Goal: Task Accomplishment & Management: Complete application form

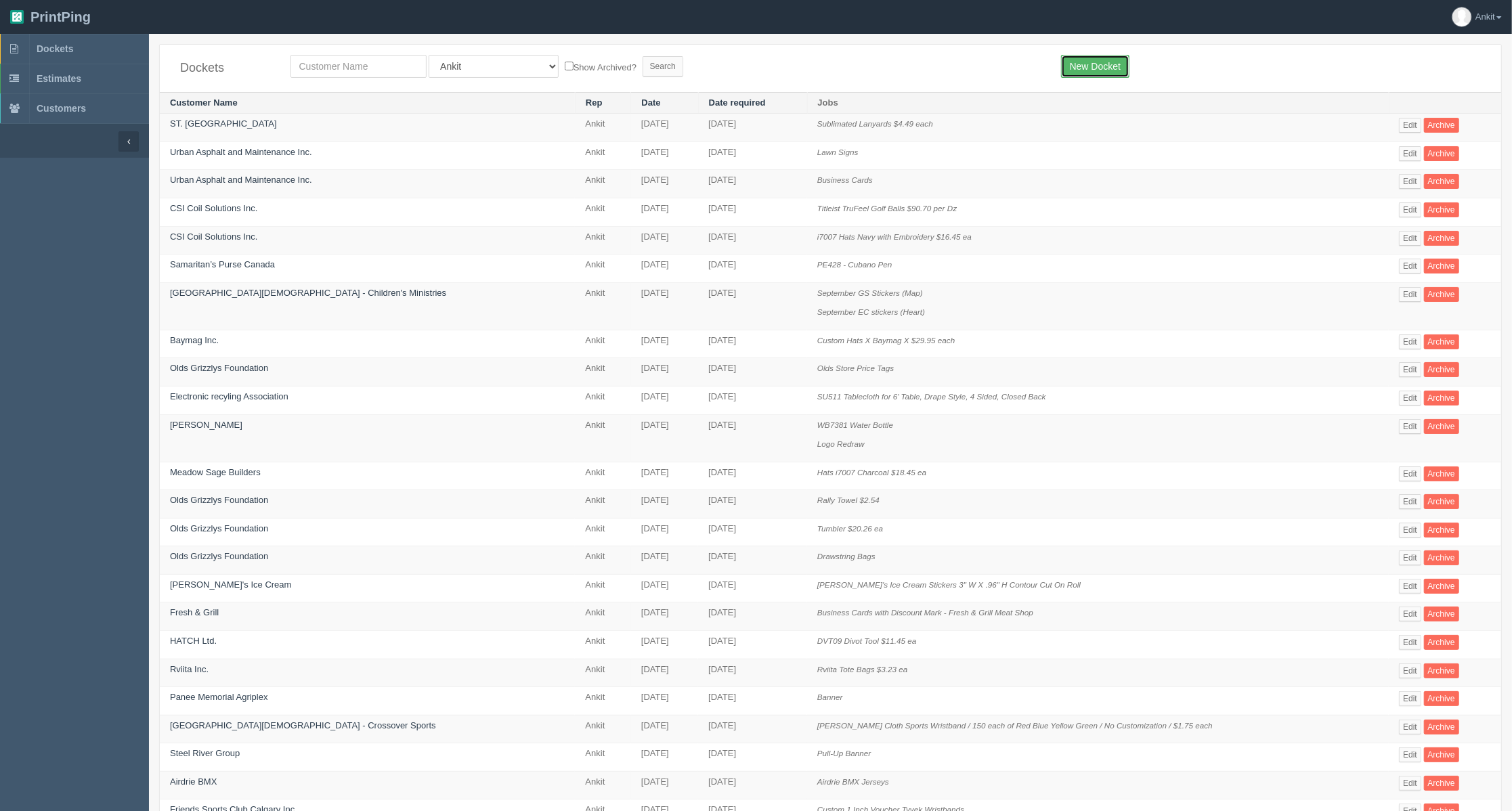
click at [1076, 60] on link "New Docket" at bounding box center [1095, 66] width 68 height 23
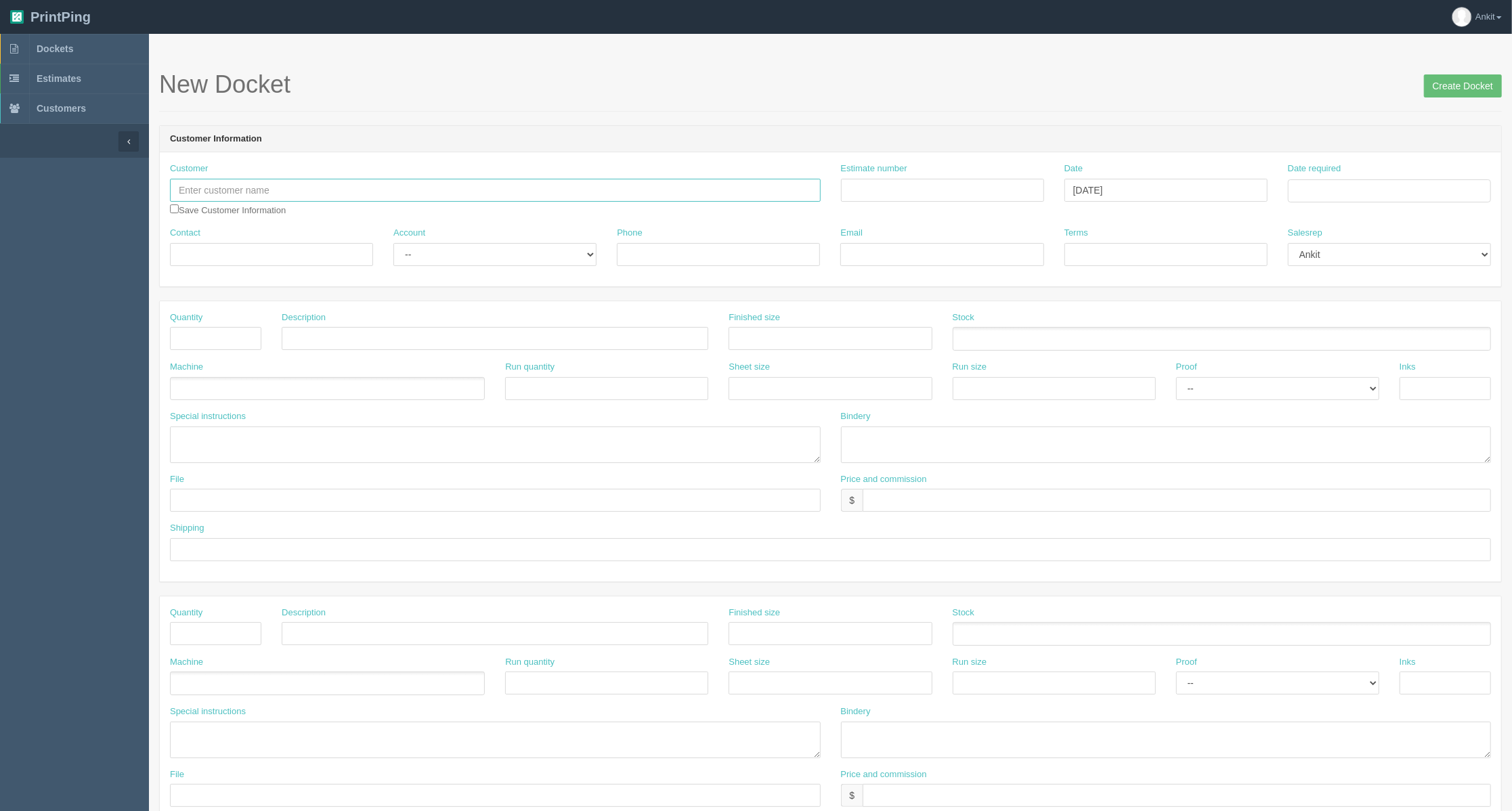
click at [301, 200] on input "text" at bounding box center [495, 191] width 651 height 23
type input "s"
click at [215, 226] on link "Stellar Services" at bounding box center [223, 236] width 107 height 19
type input "Stellar Services"
type input "Jess Byers"
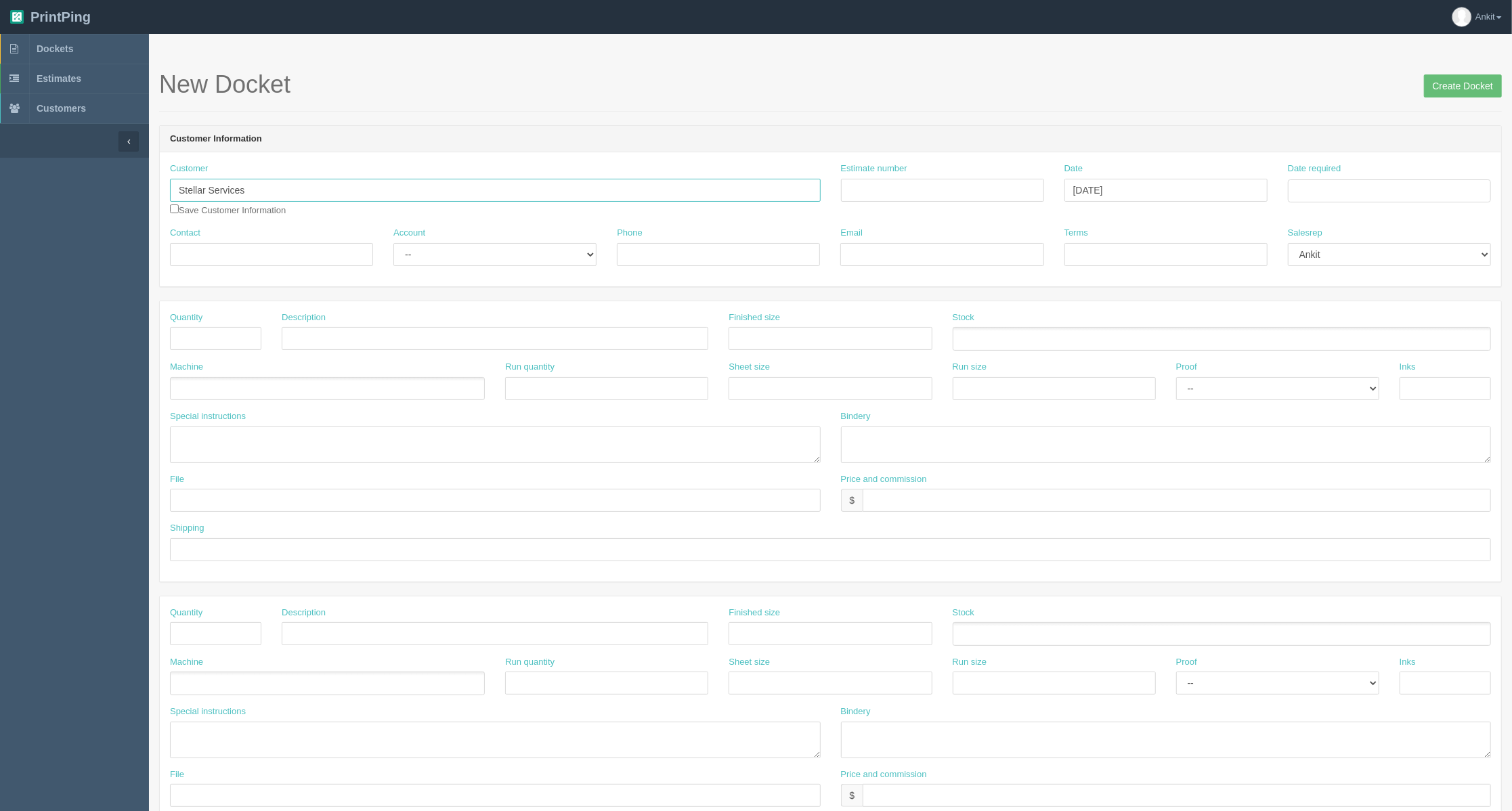
type input "403-270-2332"
type input "jess@stellarservices.ca"
type input "Due on receipt"
click at [175, 211] on input "checkbox" at bounding box center [175, 209] width 9 height 9
checkbox input "true"
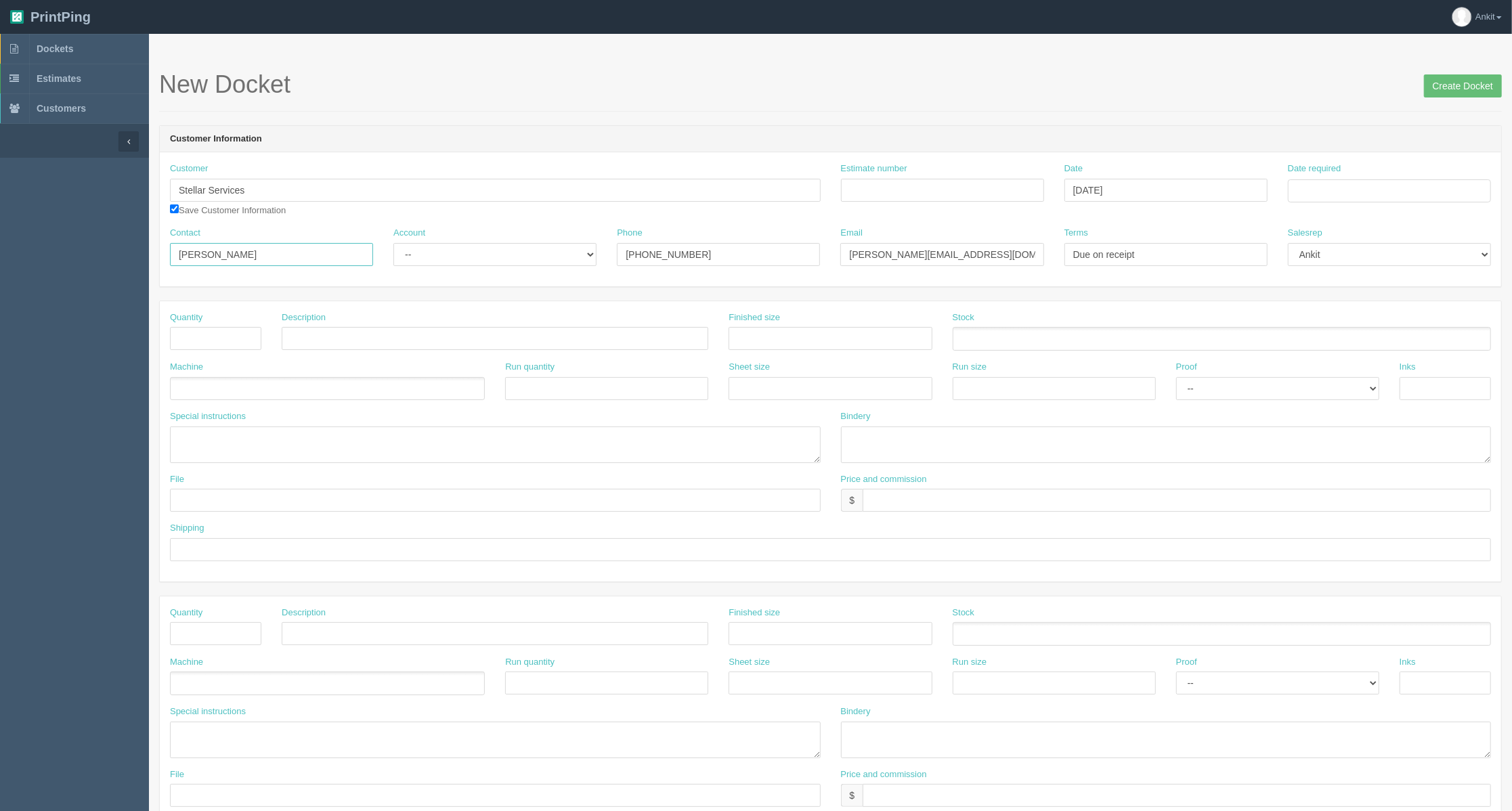
click at [265, 259] on input "Jess Byers" at bounding box center [271, 254] width 203 height 23
drag, startPoint x: 282, startPoint y: 252, endPoint x: 144, endPoint y: 249, distance: 138.0
click at [144, 249] on section "Dockets Estimates Customers" at bounding box center [756, 631] width 1512 height 1196
click at [245, 262] on input "Jess Byers" at bounding box center [271, 254] width 203 height 23
drag, startPoint x: 192, startPoint y: 258, endPoint x: 107, endPoint y: 258, distance: 85.0
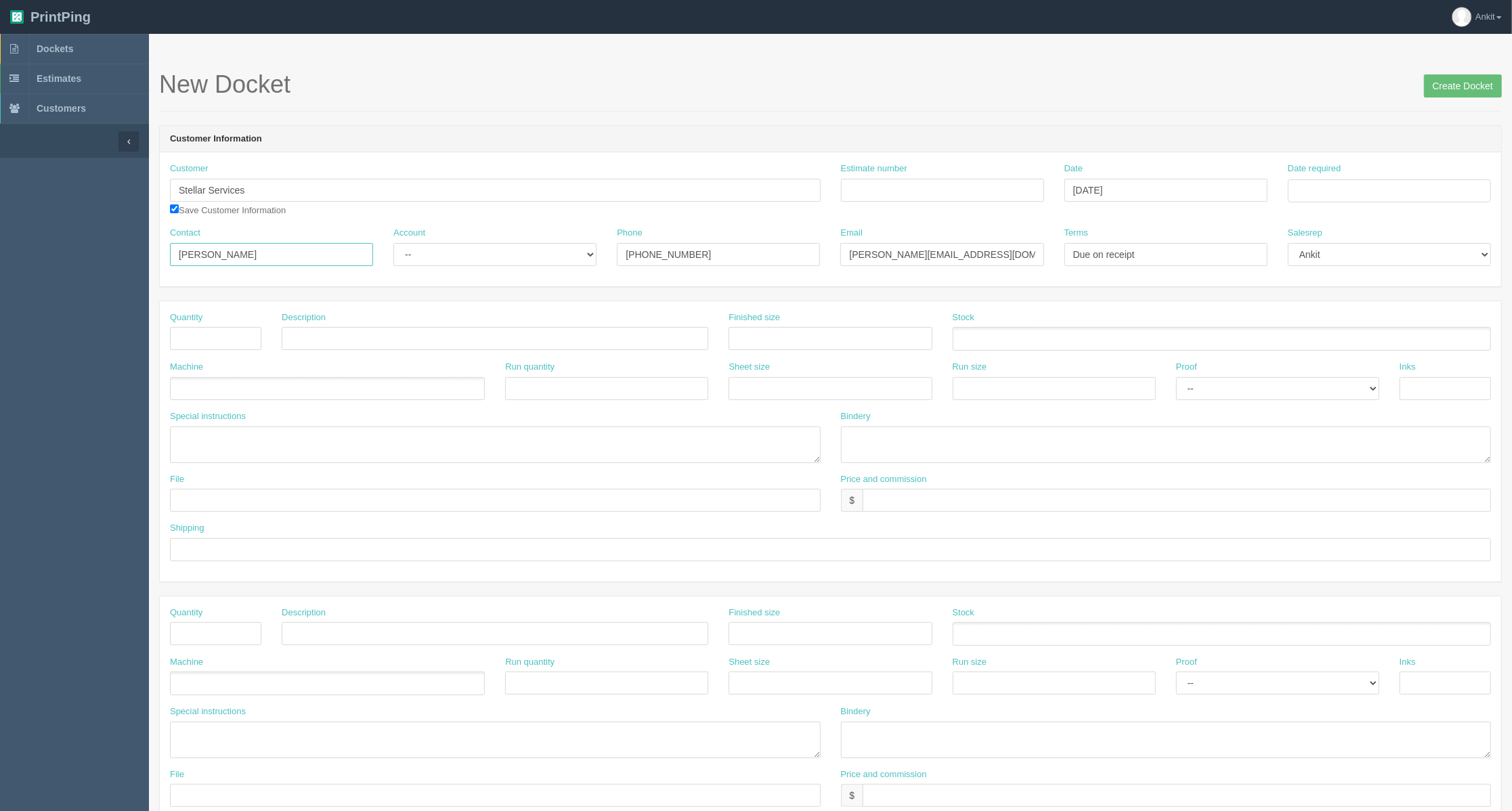
click at [107, 258] on section "Dockets Estimates Customers" at bounding box center [756, 631] width 1512 height 1196
paste input "Leanna"
type input "[PERSON_NAME]"
click at [432, 255] on select "-- Existing Client Allrush Client Rep Client" at bounding box center [495, 254] width 203 height 23
select select "Allrush Client"
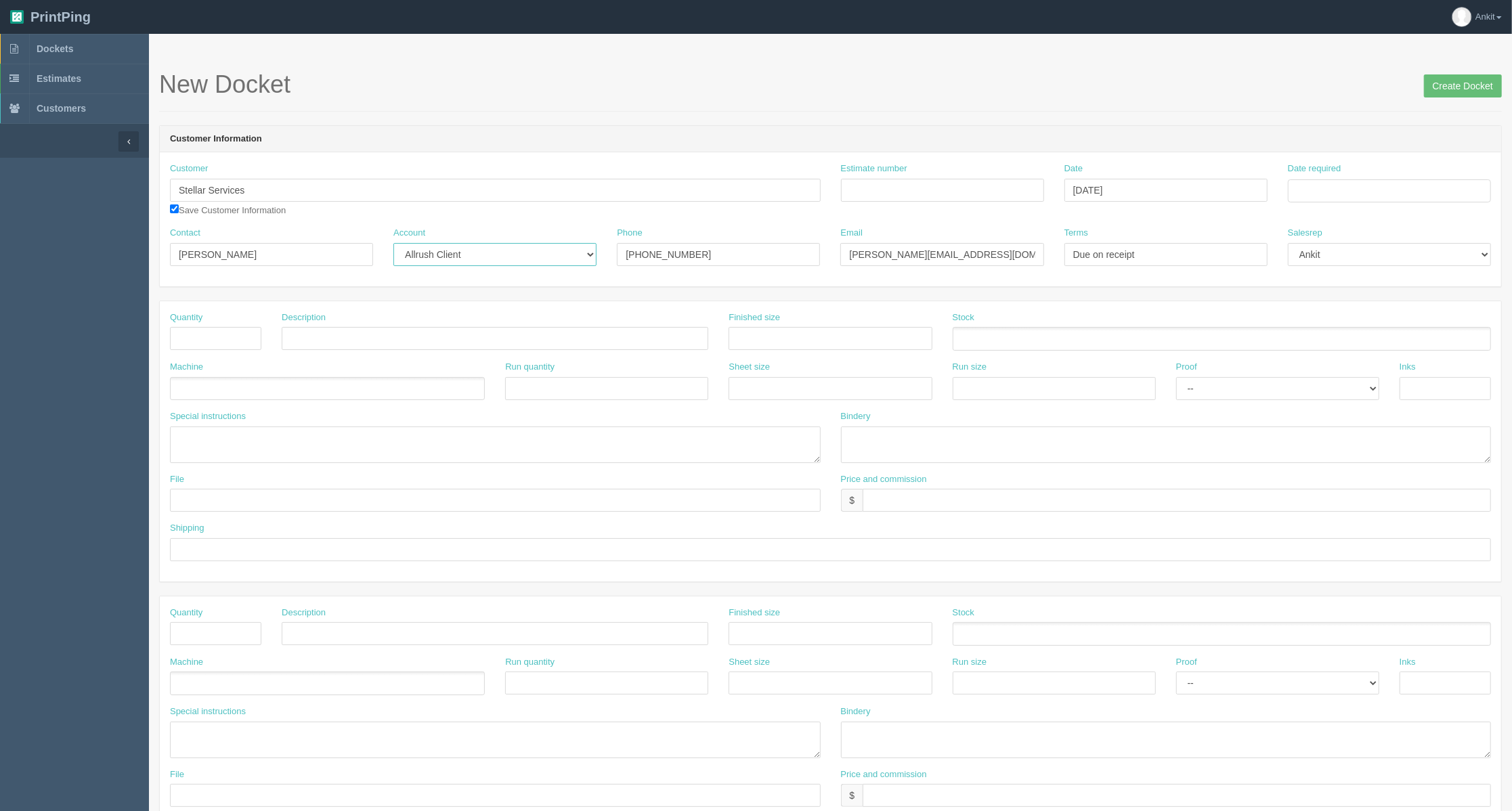
click at [394, 243] on select "-- Existing Client Allrush Client Rep Client" at bounding box center [495, 254] width 203 height 23
click at [738, 251] on input "403-270-2332" at bounding box center [718, 254] width 203 height 23
drag, startPoint x: 615, startPoint y: 250, endPoint x: 526, endPoint y: 250, distance: 89.0
click at [526, 250] on div "Contact Leanna Stewart Account -- Existing Client Allrush Client Rep Client Pho…" at bounding box center [830, 252] width 1341 height 50
type input "4"
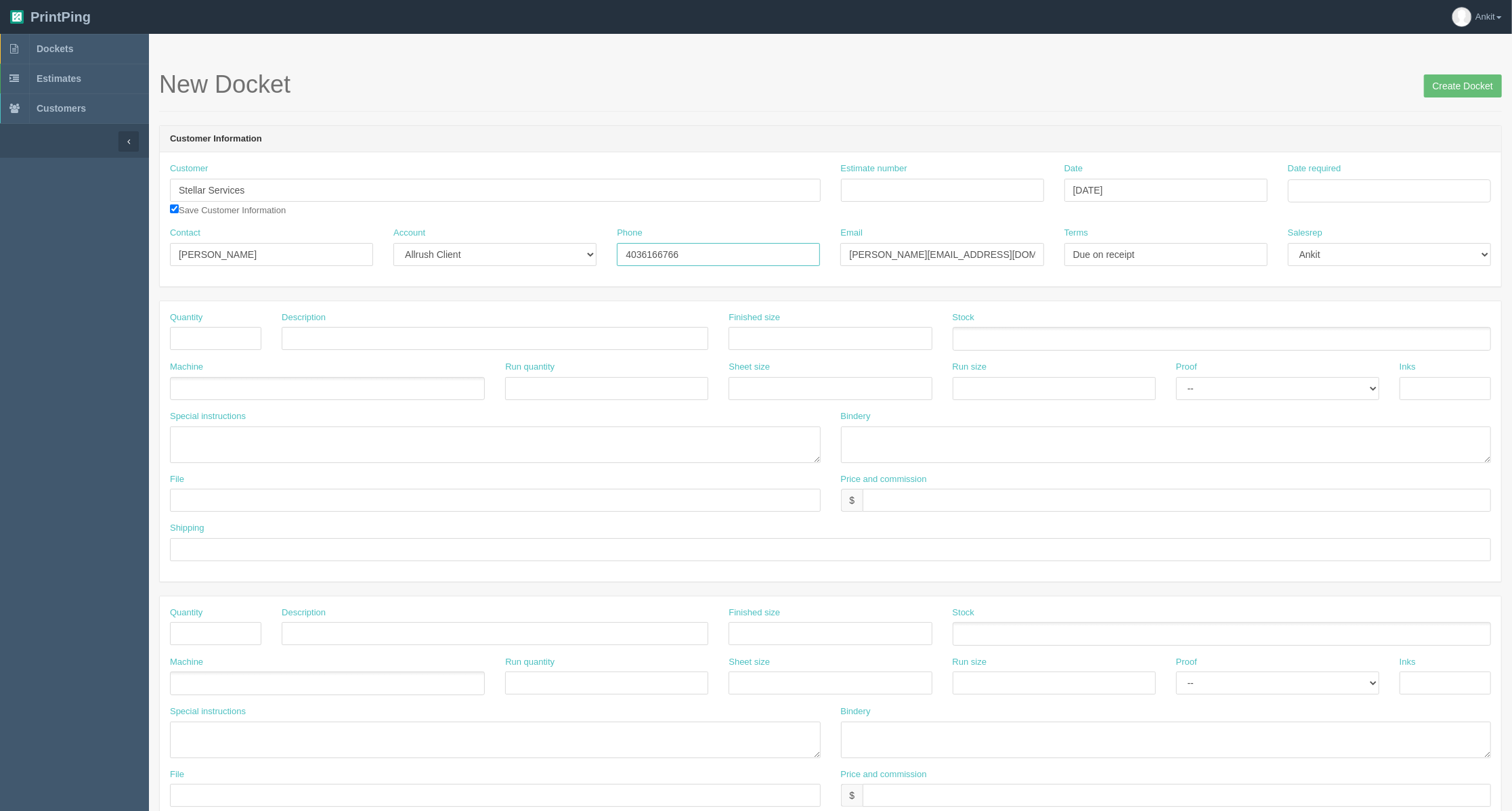
type input "4036166766"
click at [968, 271] on div "Email jess@stellarservices.ca" at bounding box center [941, 252] width 223 height 50
click at [970, 257] on input "jess@stellarservices.ca" at bounding box center [941, 254] width 203 height 23
drag, startPoint x: 869, startPoint y: 253, endPoint x: 787, endPoint y: 253, distance: 82.0
click at [787, 253] on div "Contact Leanna Stewart Account -- Existing Client Allrush Client Rep Client Pho…" at bounding box center [830, 252] width 1341 height 50
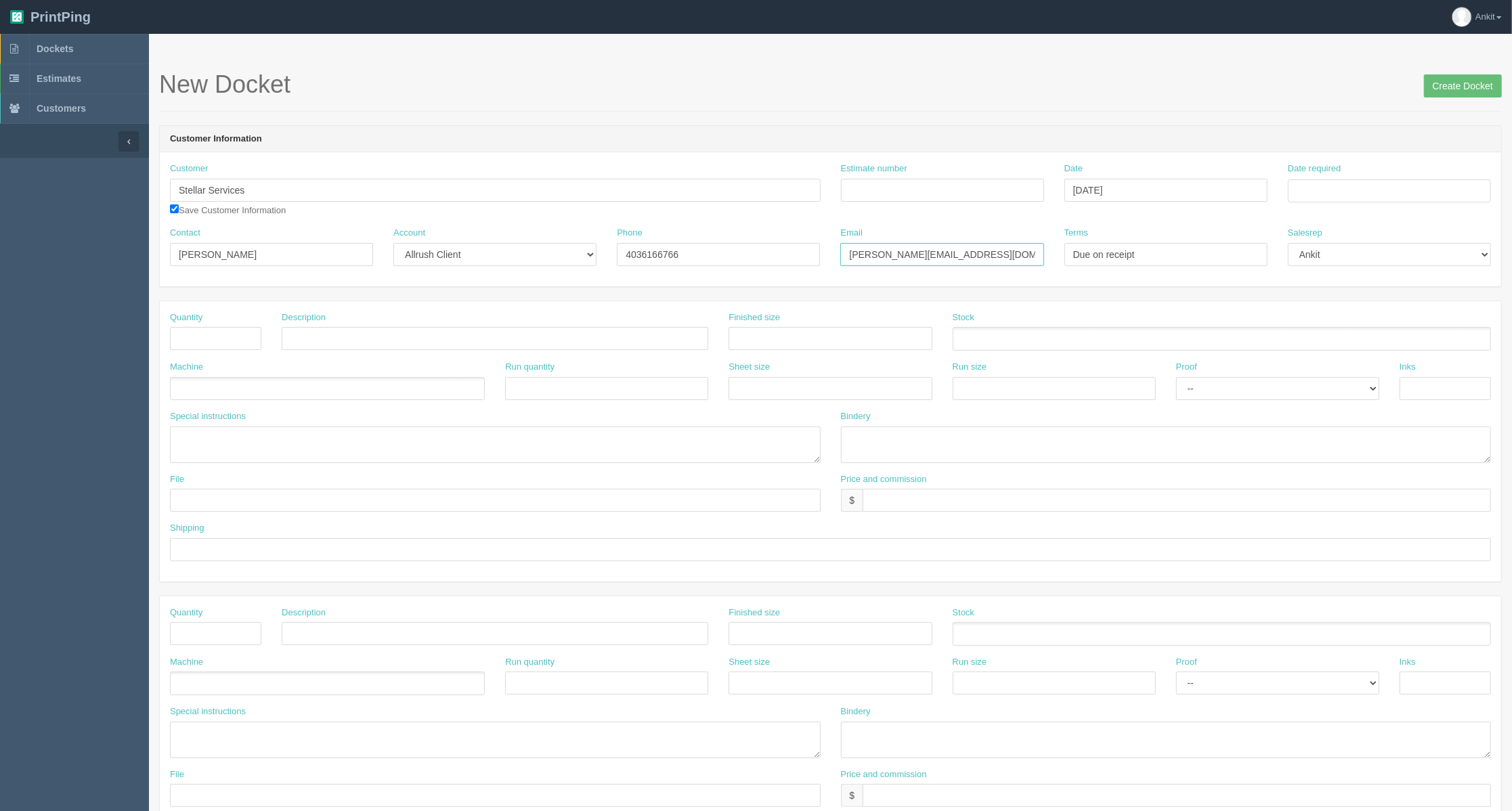
paste input "[EMAIL_ADDRESS][DOMAIN_NAME]"
type input "[EMAIL_ADDRESS][DOMAIN_NAME]"
click at [873, 187] on input "Estimate number" at bounding box center [942, 191] width 203 height 23
paste input "092033"
type input "092033"
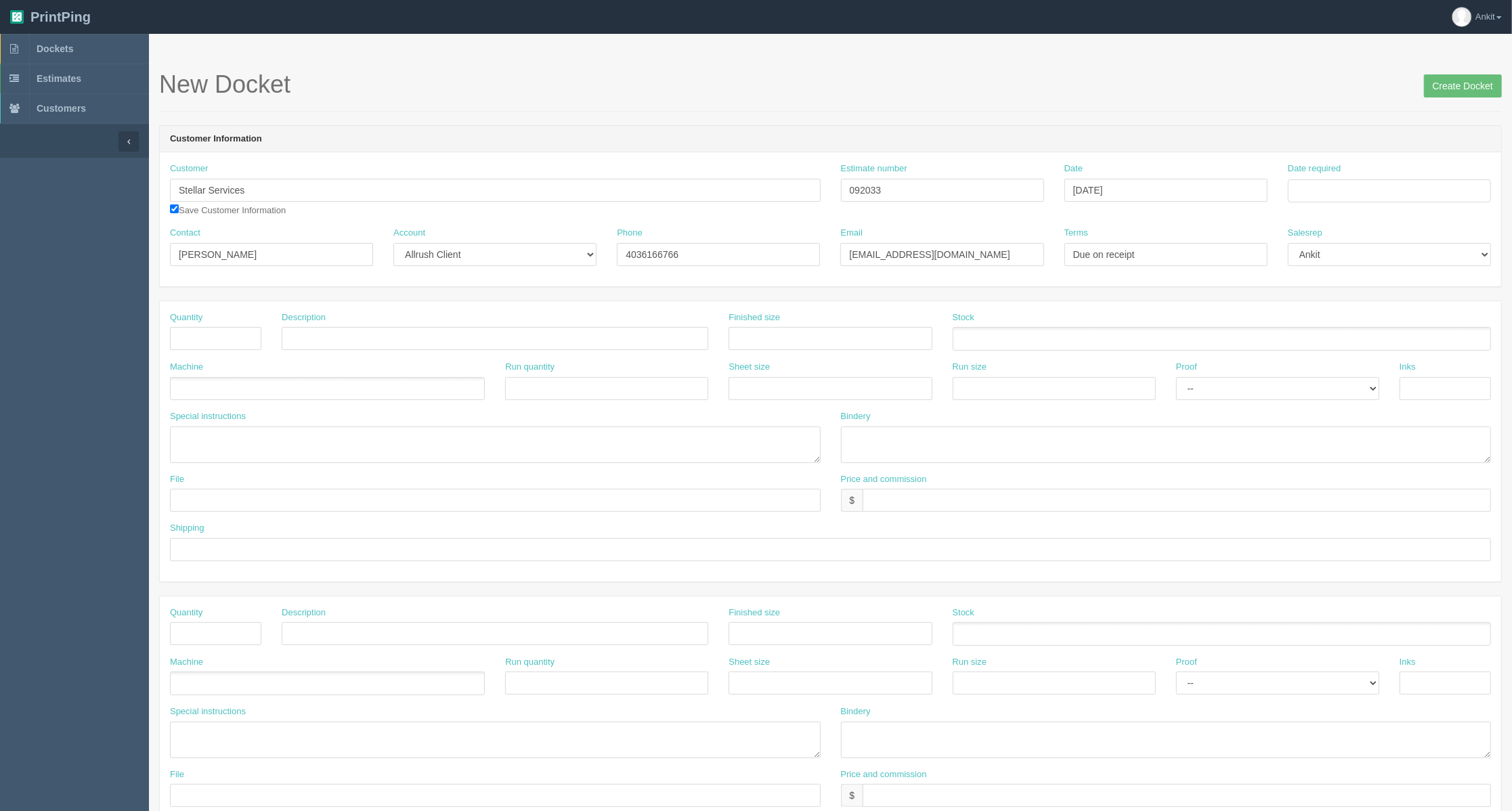
click at [878, 141] on header "Customer Information" at bounding box center [830, 139] width 1341 height 27
click at [1337, 188] on input "Date required" at bounding box center [1389, 191] width 203 height 23
click at [1333, 228] on th "August 2025" at bounding box center [1354, 221] width 90 height 27
click at [1347, 371] on span "Aug" at bounding box center [1346, 375] width 32 height 36
click at [1389, 361] on td "5" at bounding box center [1391, 360] width 16 height 19
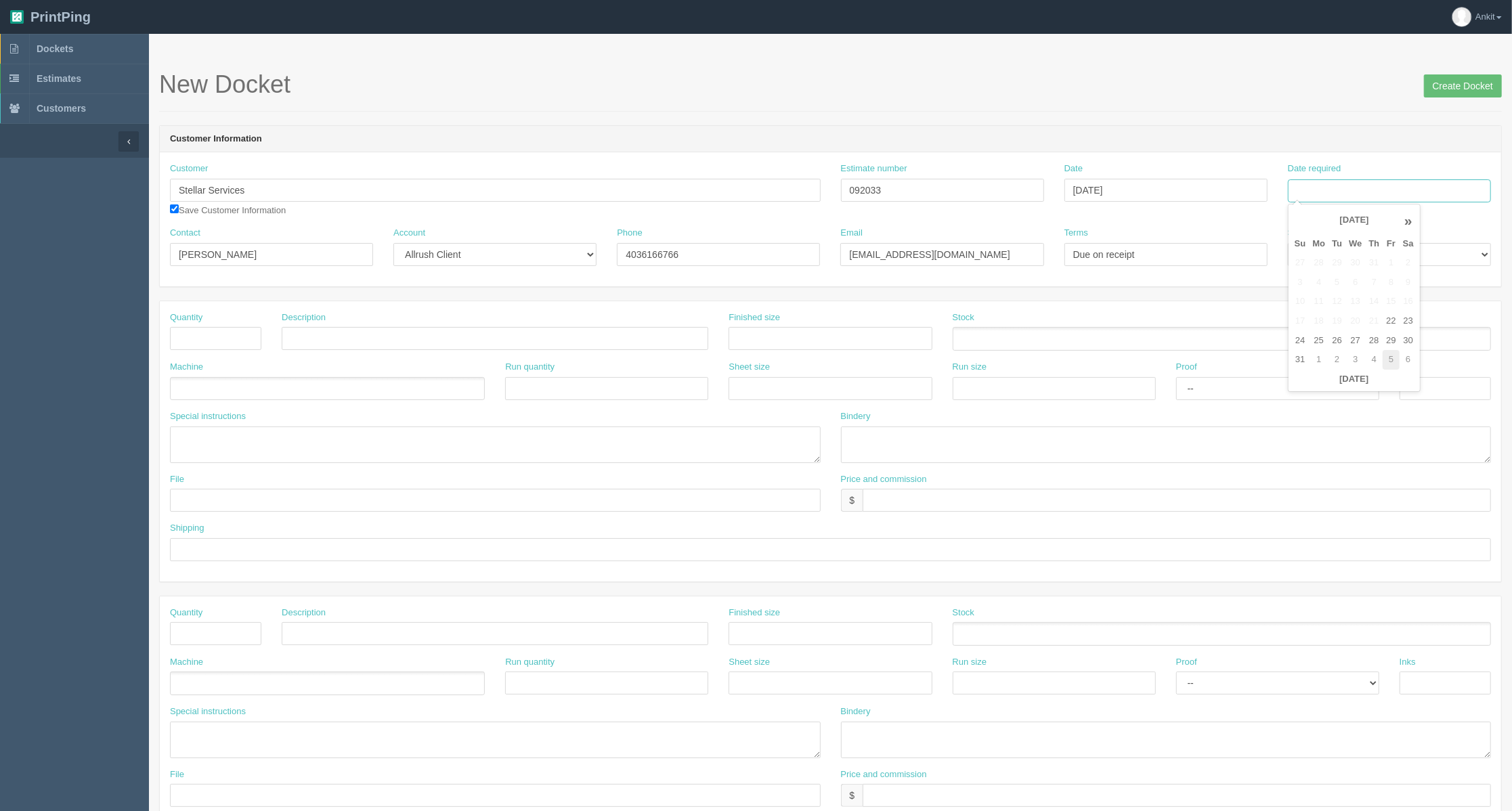
type input "September 5, 2025"
click at [1067, 215] on div "Customer Stellar Services Stellar Endeavours Stellar Services Save Customer Inf…" at bounding box center [830, 194] width 1341 height 65
click at [185, 353] on div "Quantity" at bounding box center [215, 336] width 112 height 50
click at [176, 341] on input "text" at bounding box center [215, 339] width 91 height 23
click at [203, 346] on input "text" at bounding box center [215, 339] width 91 height 23
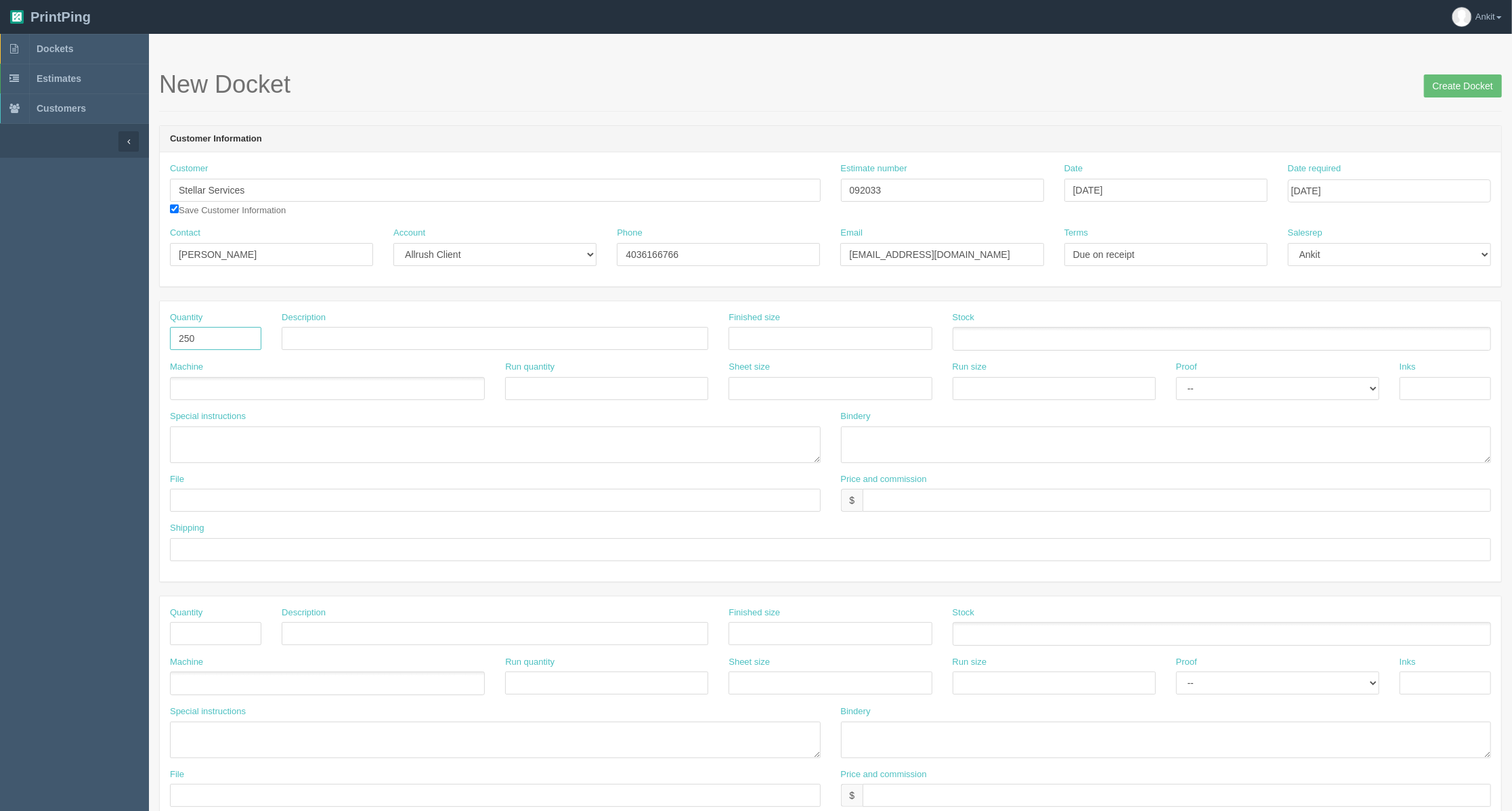
type input "250"
type input "Business Cards"
click at [268, 299] on form "New Docket Create Docket Customer Information Customer Stellar Services Stellar…" at bounding box center [830, 640] width 1343 height 1138
click at [893, 518] on div "Price and commission $" at bounding box center [1165, 498] width 671 height 50
click at [885, 509] on input "text" at bounding box center [1176, 500] width 628 height 23
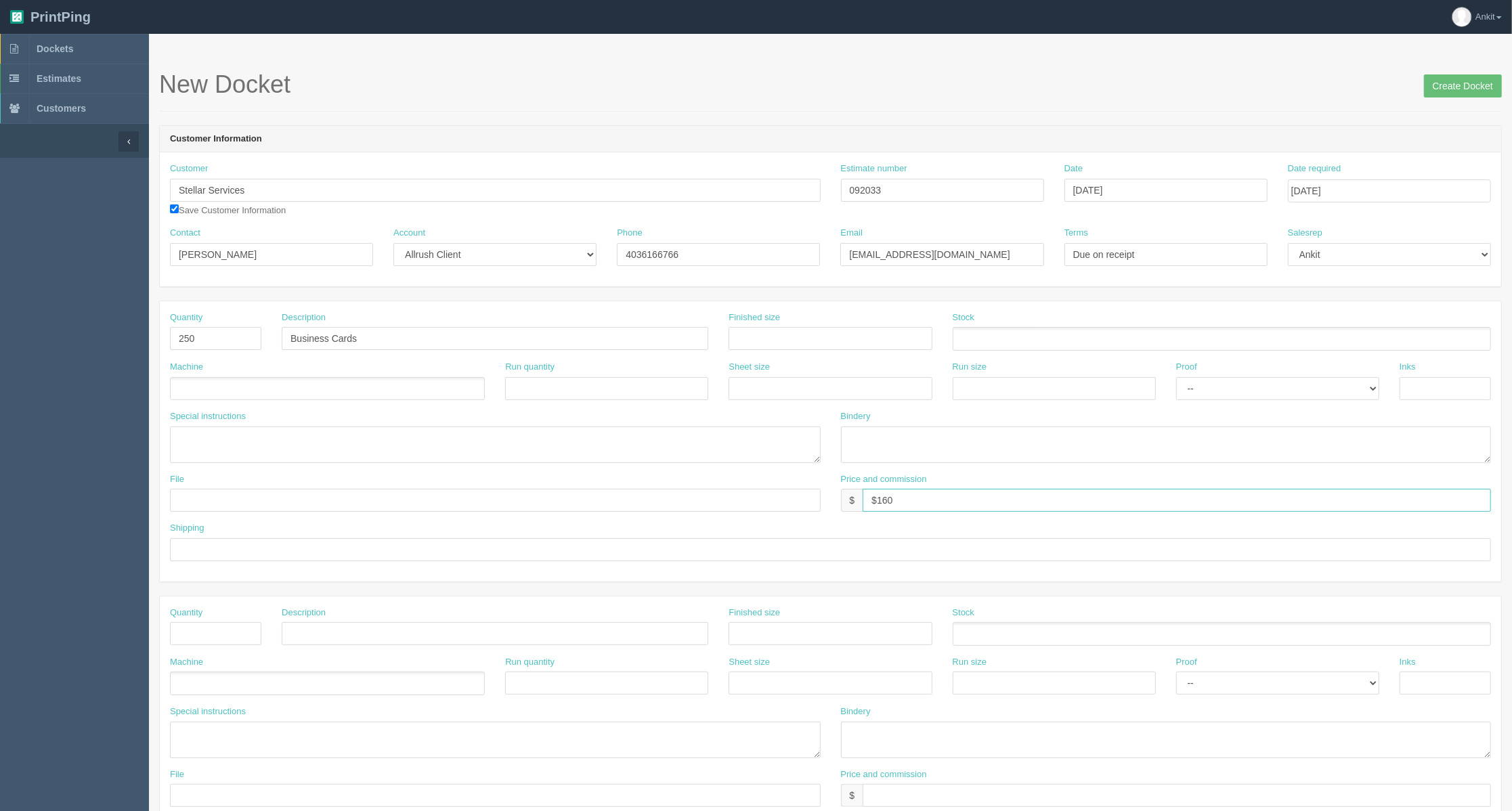
type input "$160"
click at [201, 396] on ul at bounding box center [327, 388] width 315 height 24
type input "Xero"
type input "Xerox CP1000"
click at [282, 444] on textarea at bounding box center [495, 444] width 651 height 36
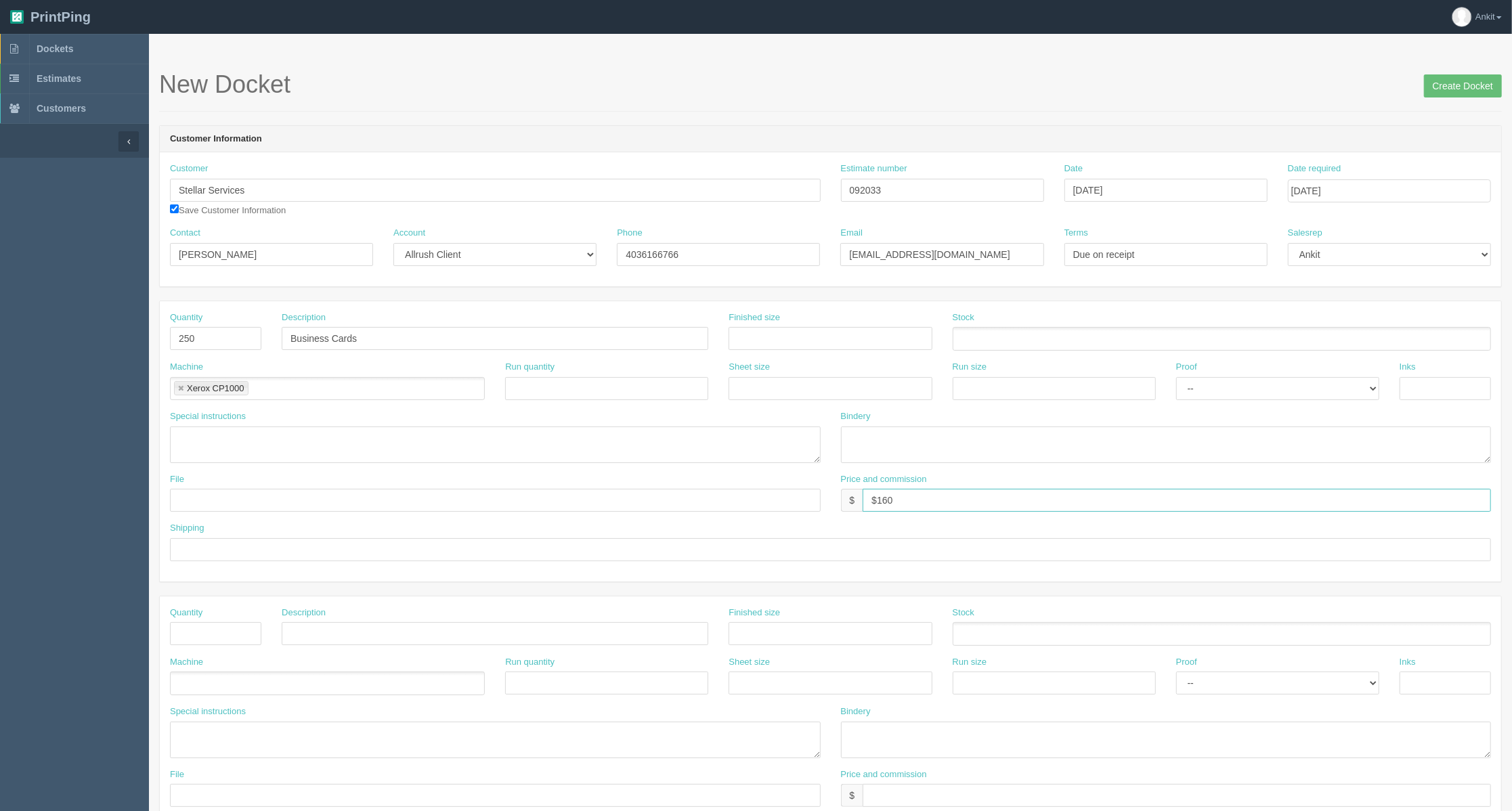
click at [908, 505] on input "$160" at bounding box center [1176, 500] width 628 height 23
click at [997, 498] on input "$160 AG$" at bounding box center [1176, 500] width 628 height 23
click at [970, 503] on input "$160 AG$" at bounding box center [1176, 500] width 628 height 23
click at [995, 507] on input "$160 AG$8.31 AR$" at bounding box center [1176, 500] width 628 height 23
click at [965, 506] on input "$160 AG$8.31 A" at bounding box center [1176, 500] width 628 height 23
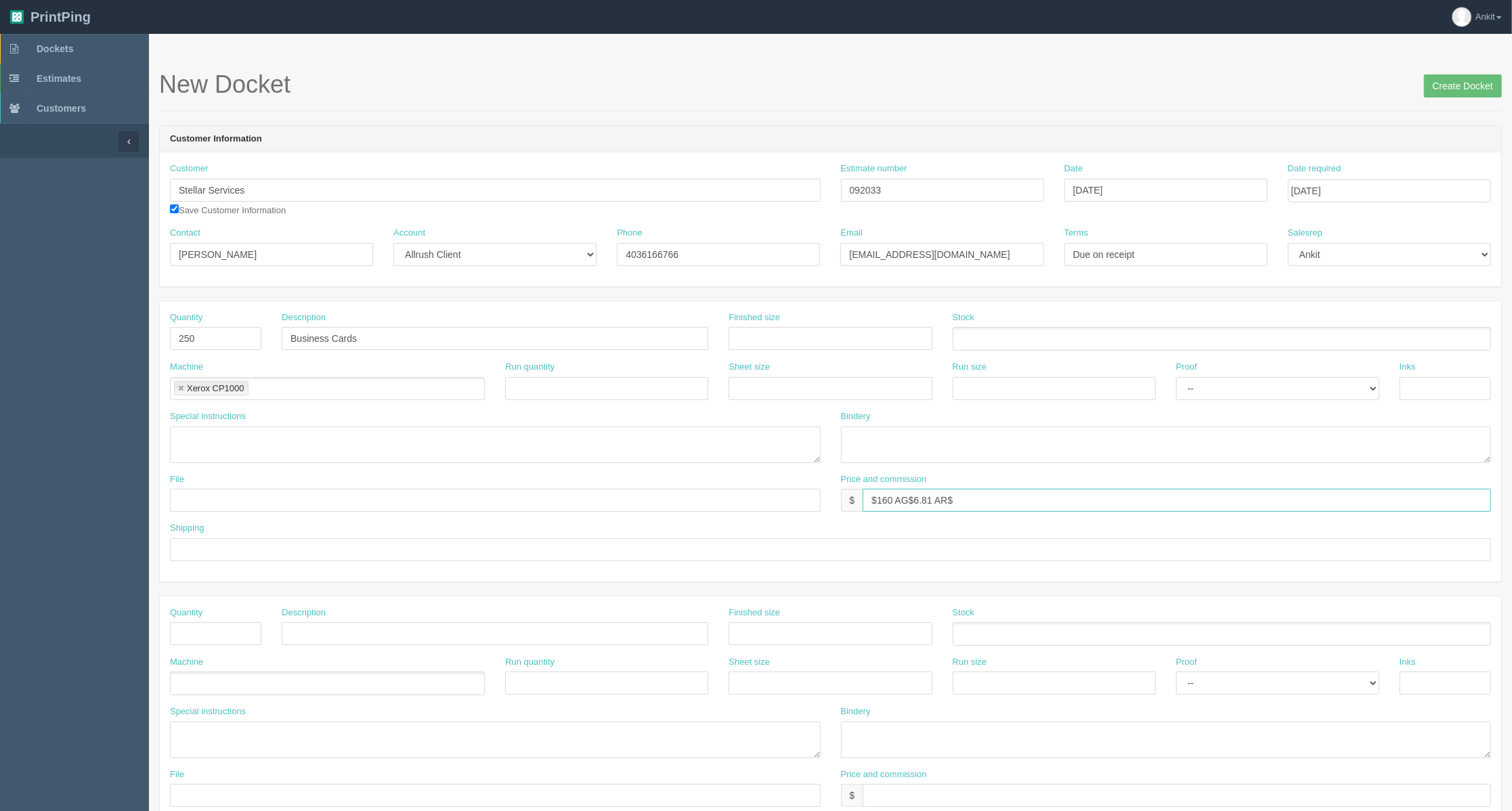
click at [1049, 495] on input "$160 AG$6.81 AR$" at bounding box center [1176, 500] width 628 height 23
type input "$160 AG$6.81 AR$39.64"
click at [271, 445] on textarea at bounding box center [495, 444] width 651 height 36
click at [981, 331] on ul at bounding box center [1221, 339] width 538 height 24
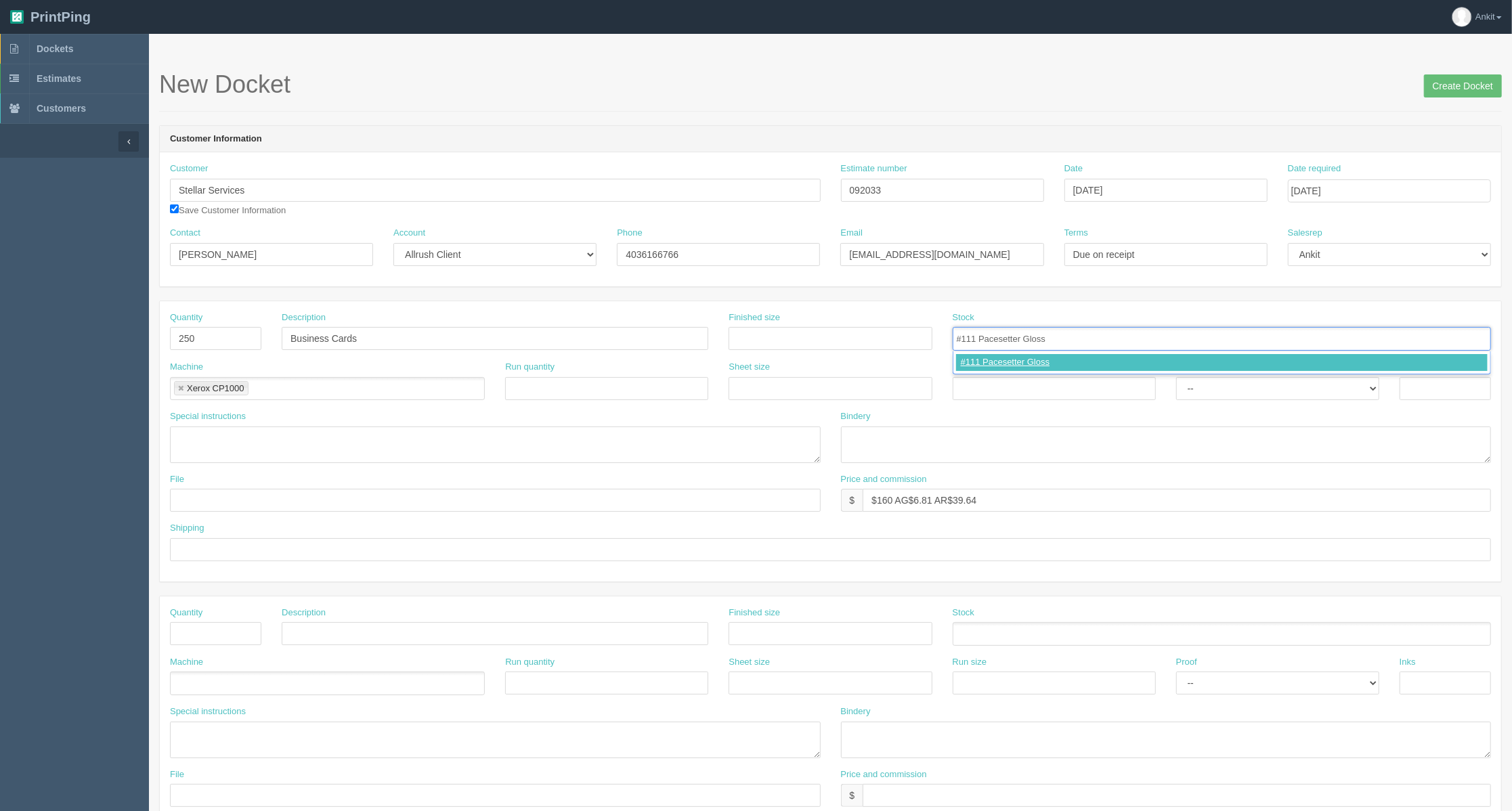
type input "#111 Pacesetter Gloss"
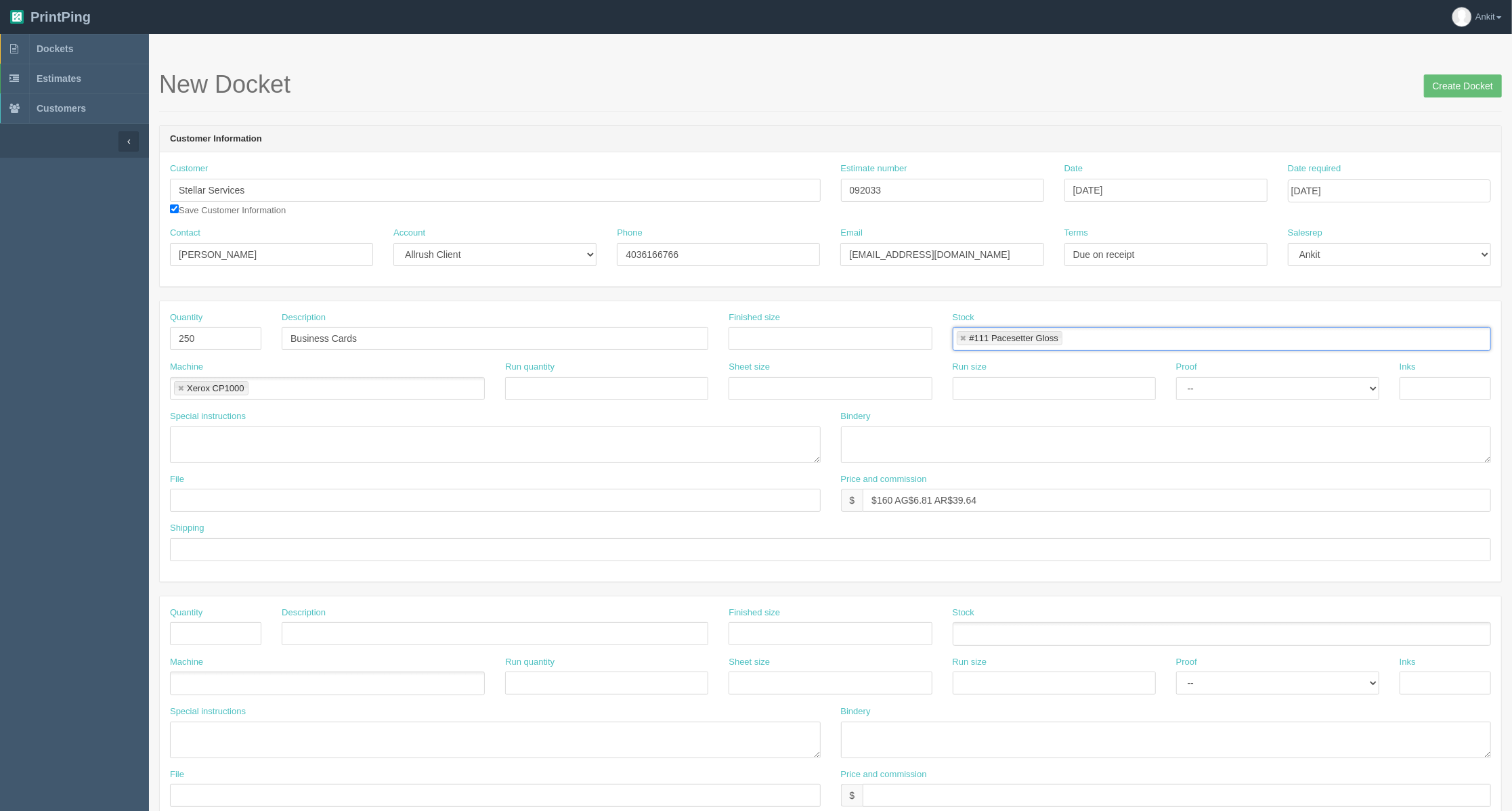
click at [1420, 93] on h1 "New Docket Create Docket" at bounding box center [830, 84] width 1343 height 27
click at [1438, 90] on input "Create Docket" at bounding box center [1462, 86] width 78 height 23
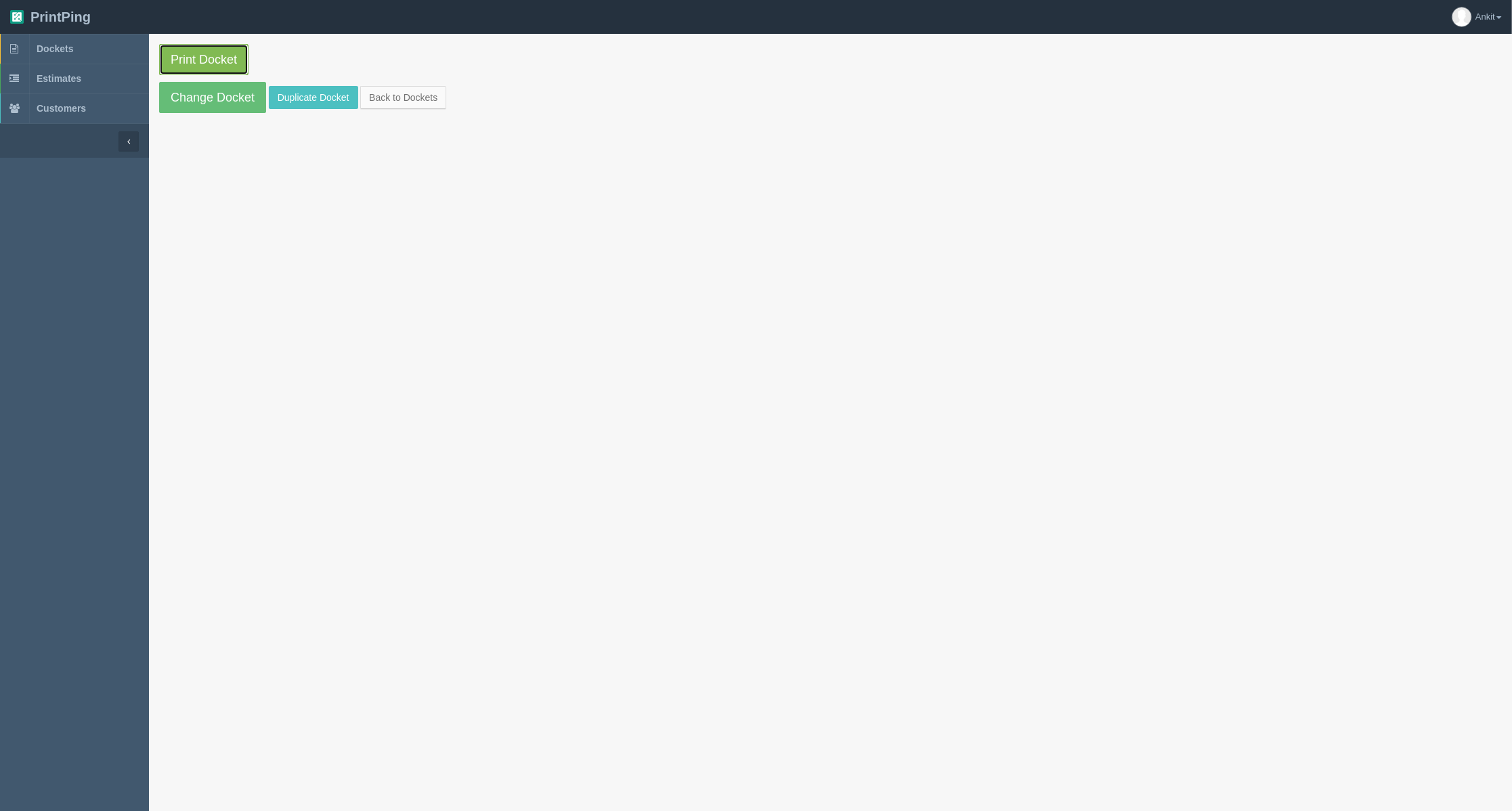
click at [201, 57] on link "Print Docket" at bounding box center [203, 59] width 90 height 31
click at [64, 58] on link "Dockets" at bounding box center [74, 49] width 149 height 30
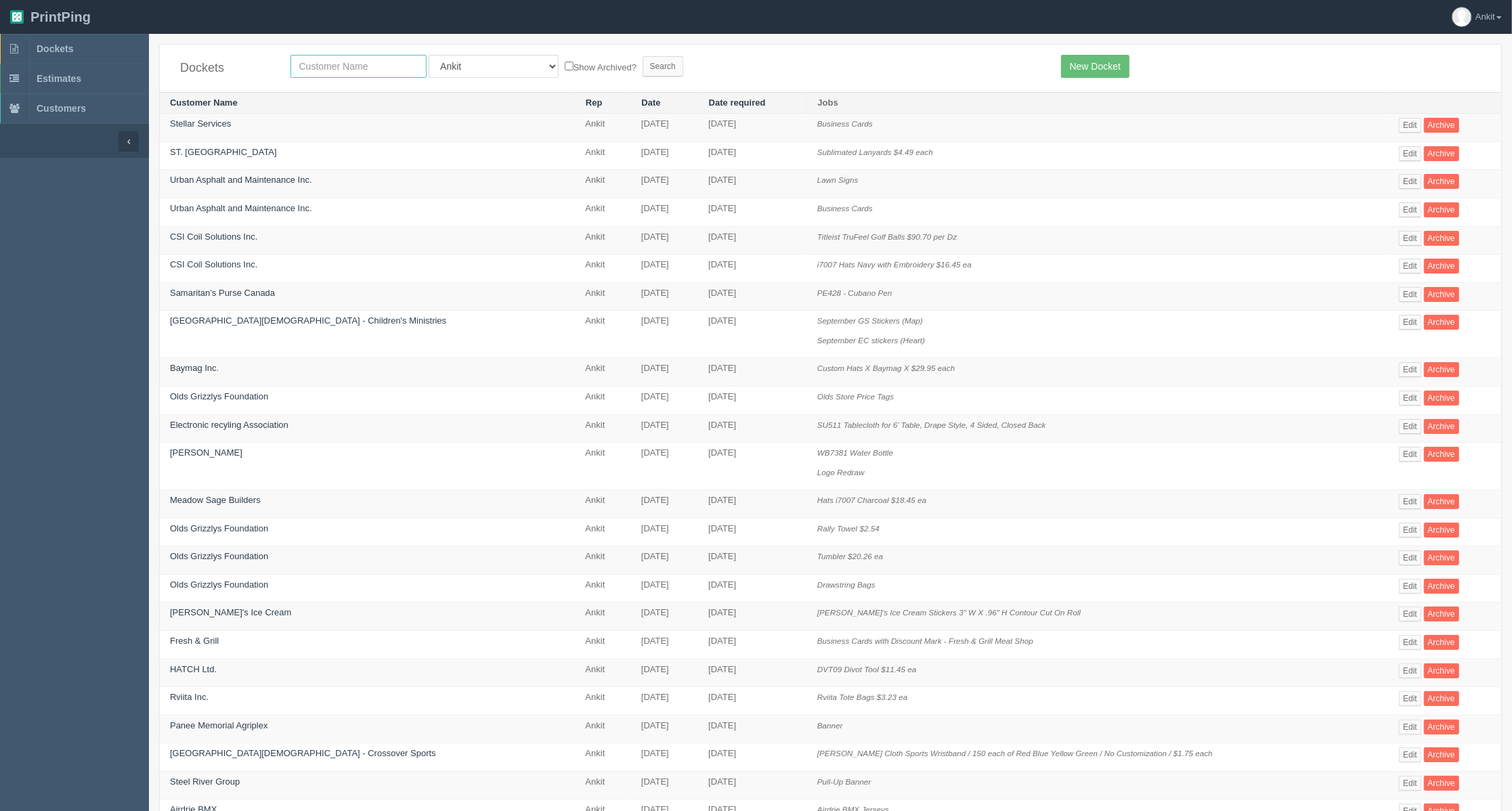
drag, startPoint x: 394, startPoint y: 66, endPoint x: 387, endPoint y: 69, distance: 7.6
click at [394, 66] on input "text" at bounding box center [359, 66] width 136 height 23
type input "stellar"
click at [643, 57] on input "Search" at bounding box center [663, 66] width 41 height 20
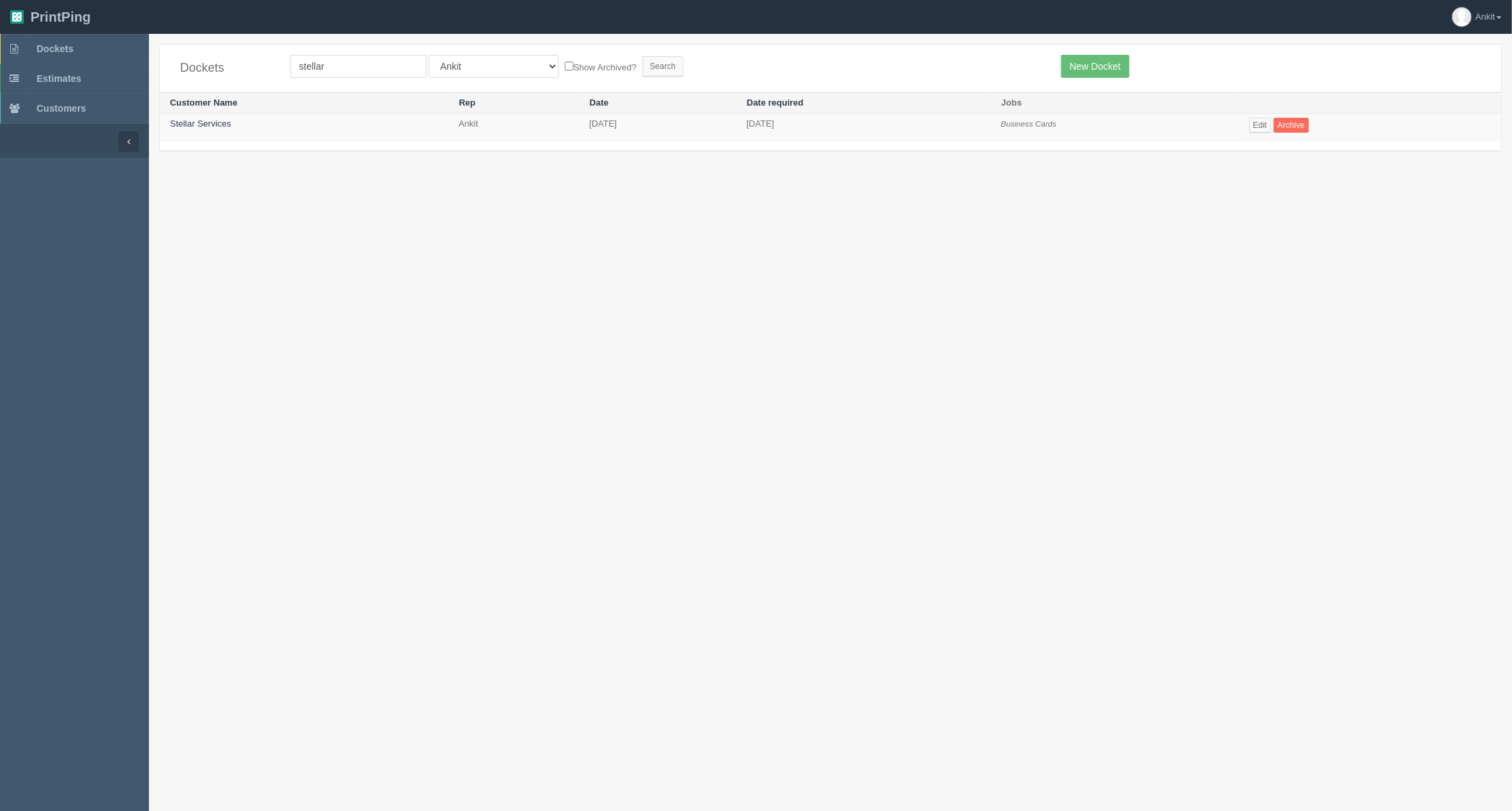
click at [180, 117] on td "Stellar Services" at bounding box center [303, 128] width 288 height 28
click at [200, 120] on link "Stellar Services" at bounding box center [200, 123] width 61 height 10
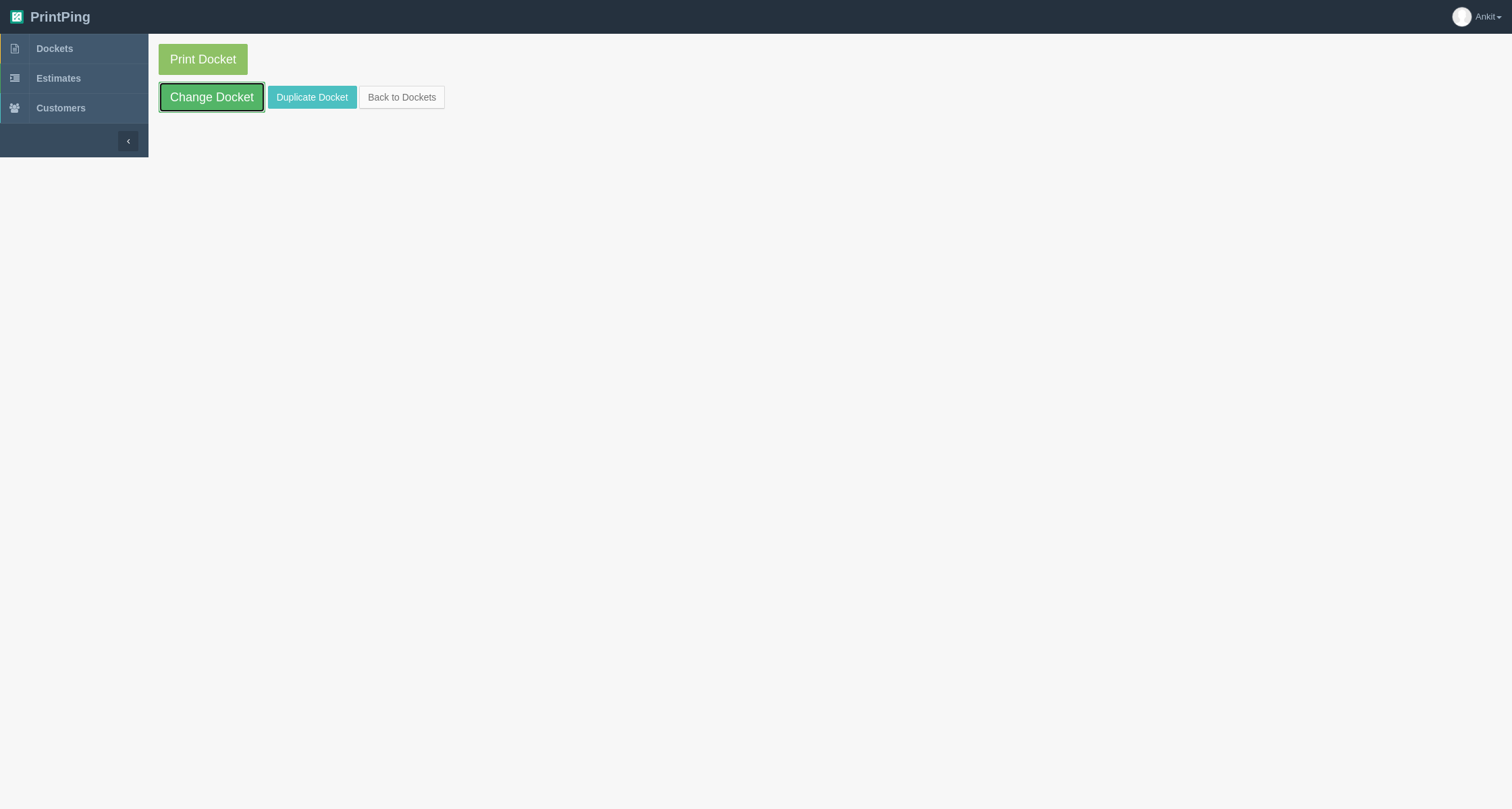
click at [201, 112] on link "Change Docket" at bounding box center [211, 96] width 107 height 31
click at [70, 49] on span "Dockets" at bounding box center [54, 49] width 36 height 11
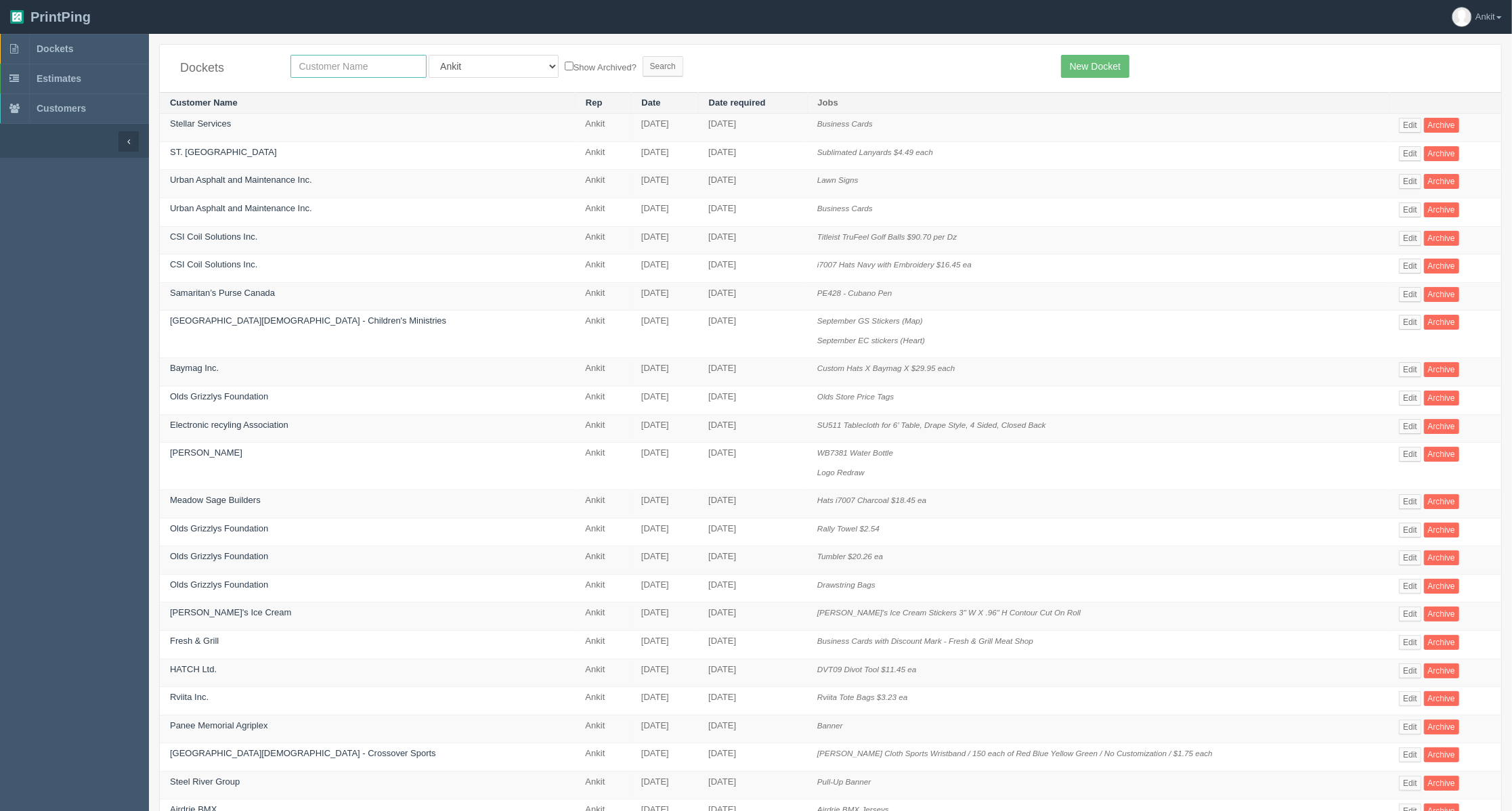
click at [339, 71] on input "text" at bounding box center [359, 66] width 136 height 23
click at [336, 67] on input "stellar" at bounding box center [359, 66] width 136 height 23
type input "stellar"
click at [486, 69] on select "All Users Ali Ali Test 1 Aly Amy Ankit Arif Brandon Dan France Greg Jim Mark Ma…" at bounding box center [493, 66] width 130 height 23
select select
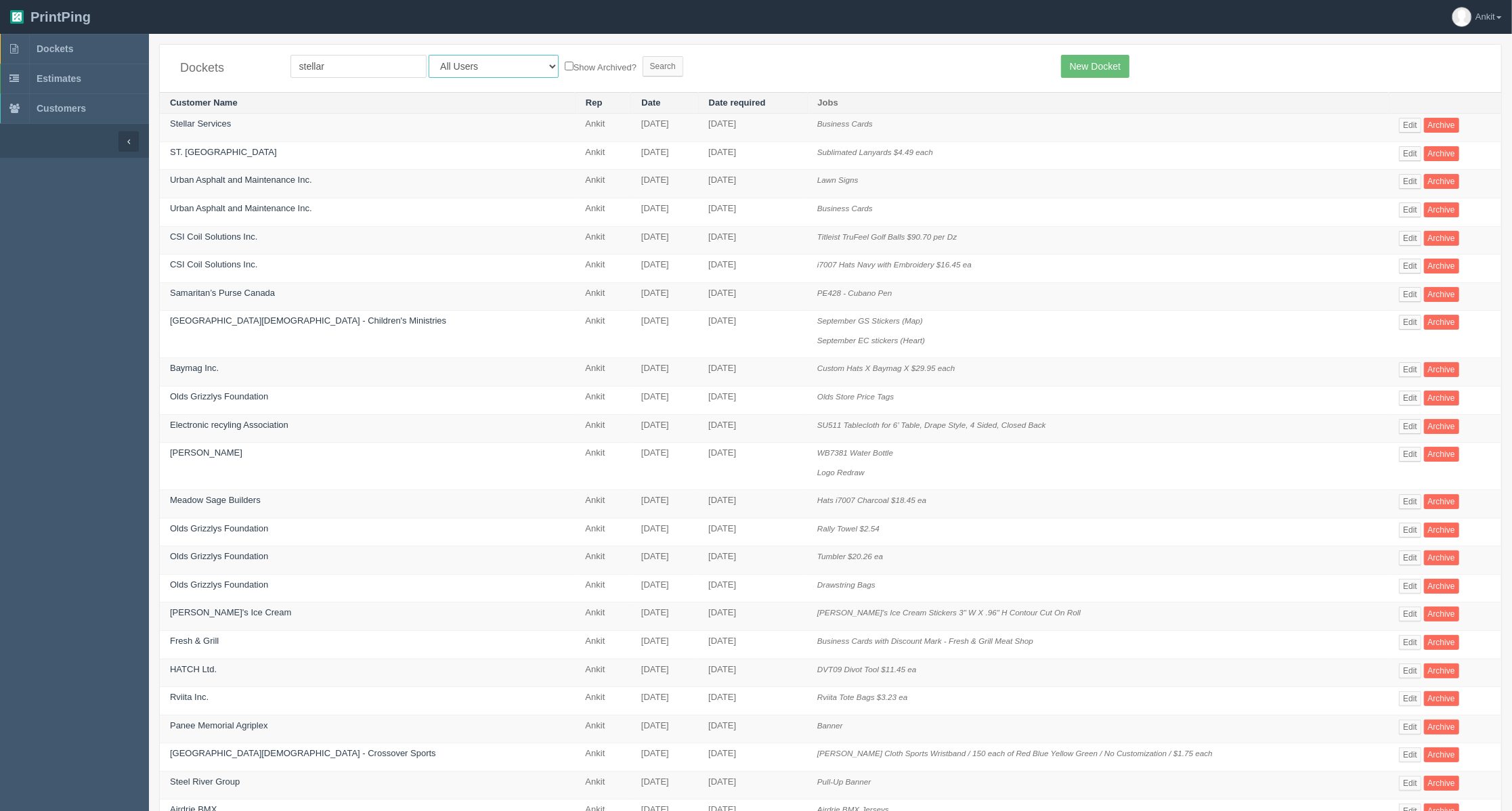
click at [428, 55] on select "All Users Ali Ali Test 1 Aly Amy Ankit Arif Brandon Dan France Greg Jim Mark Ma…" at bounding box center [493, 66] width 130 height 23
click at [643, 66] on input "Search" at bounding box center [663, 66] width 41 height 20
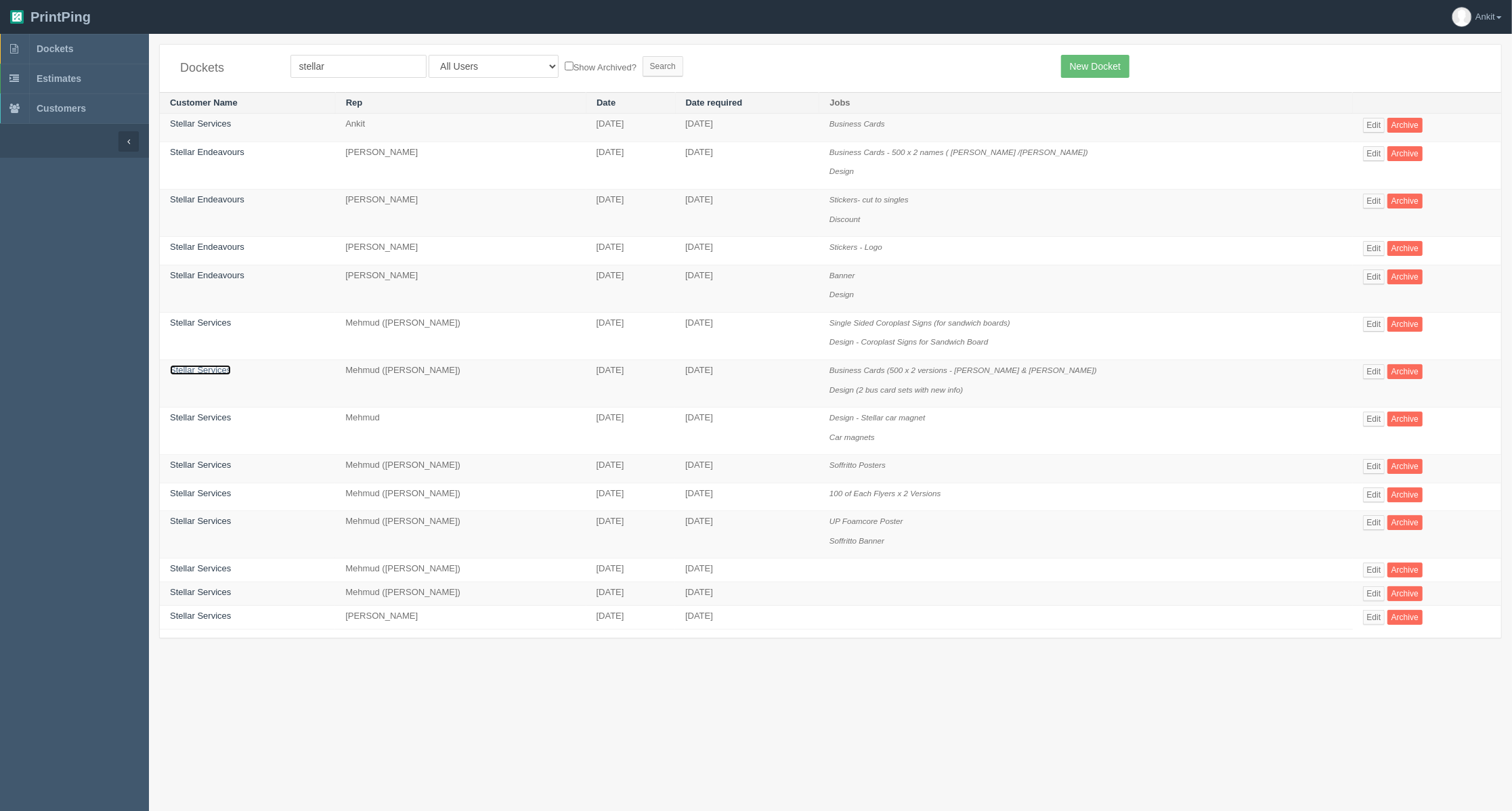
click at [219, 371] on link "Stellar Services" at bounding box center [200, 370] width 61 height 10
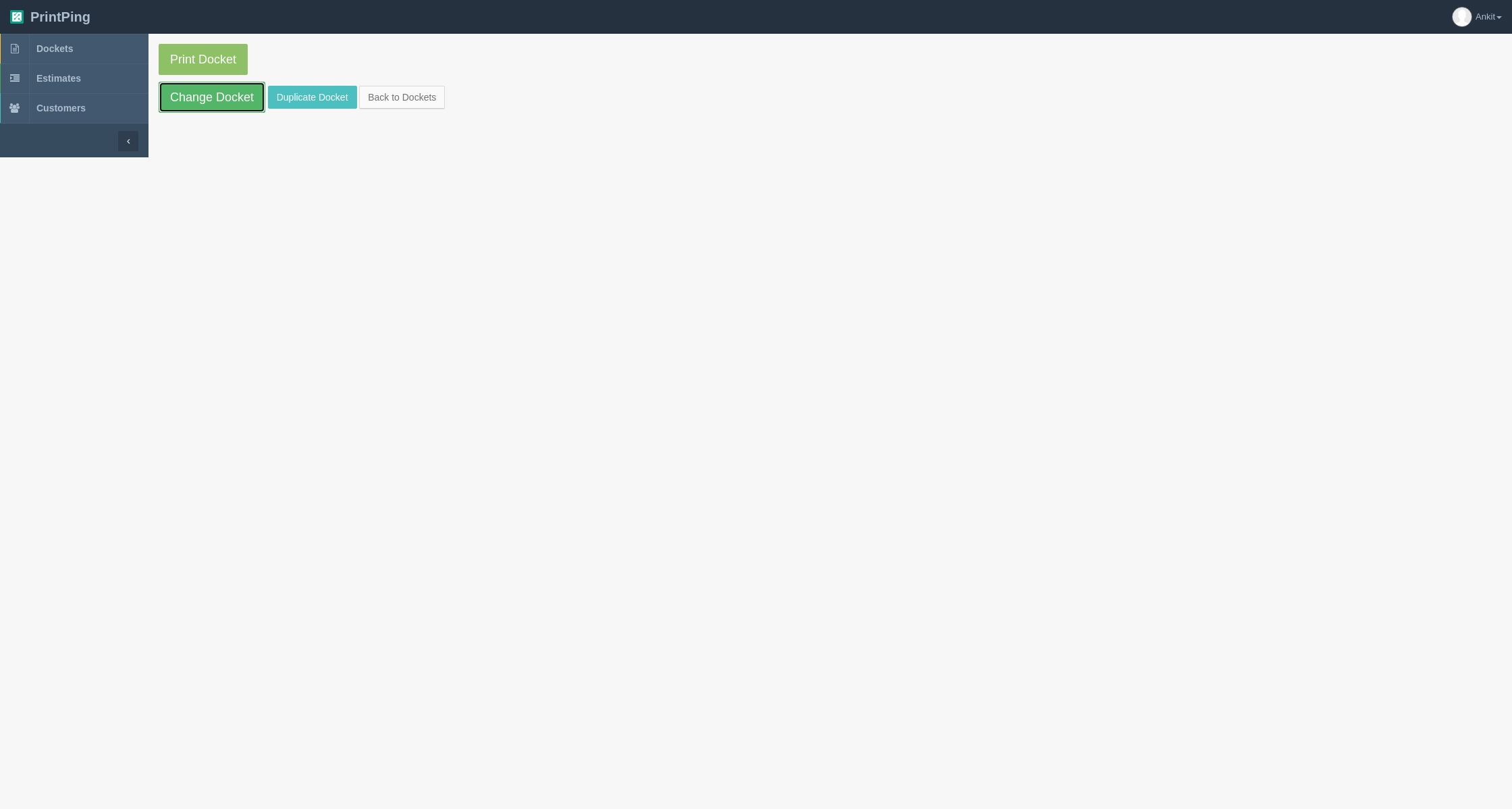
click at [193, 93] on link "Change Docket" at bounding box center [211, 96] width 107 height 31
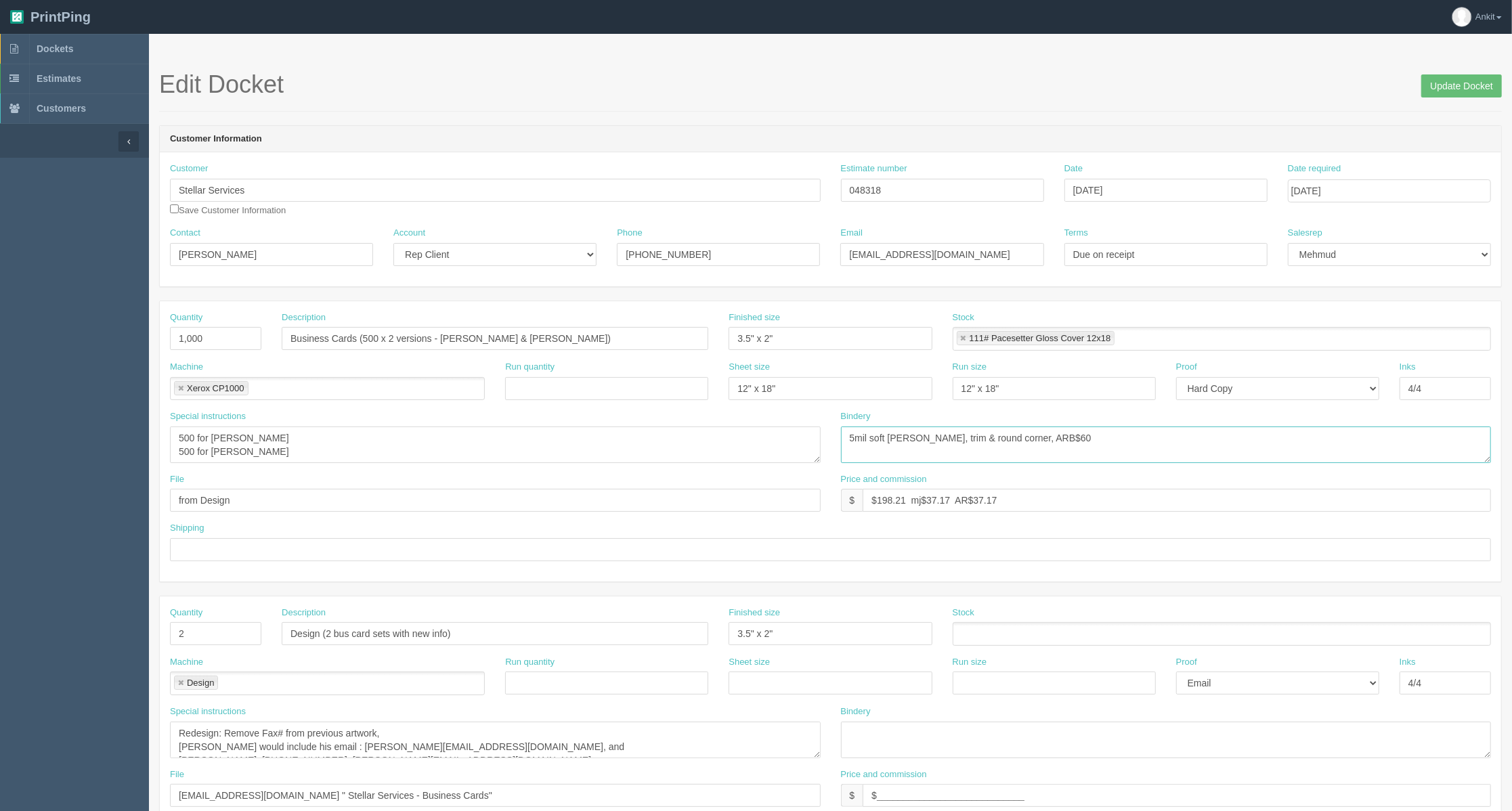
drag, startPoint x: 1036, startPoint y: 437, endPoint x: 787, endPoint y: 437, distance: 249.0
click at [787, 437] on div "Special instructions 500 for [PERSON_NAME] 500 for [PERSON_NAME] Bindery 5mil s…" at bounding box center [830, 441] width 1341 height 63
click at [70, 42] on link "Dockets" at bounding box center [74, 49] width 149 height 30
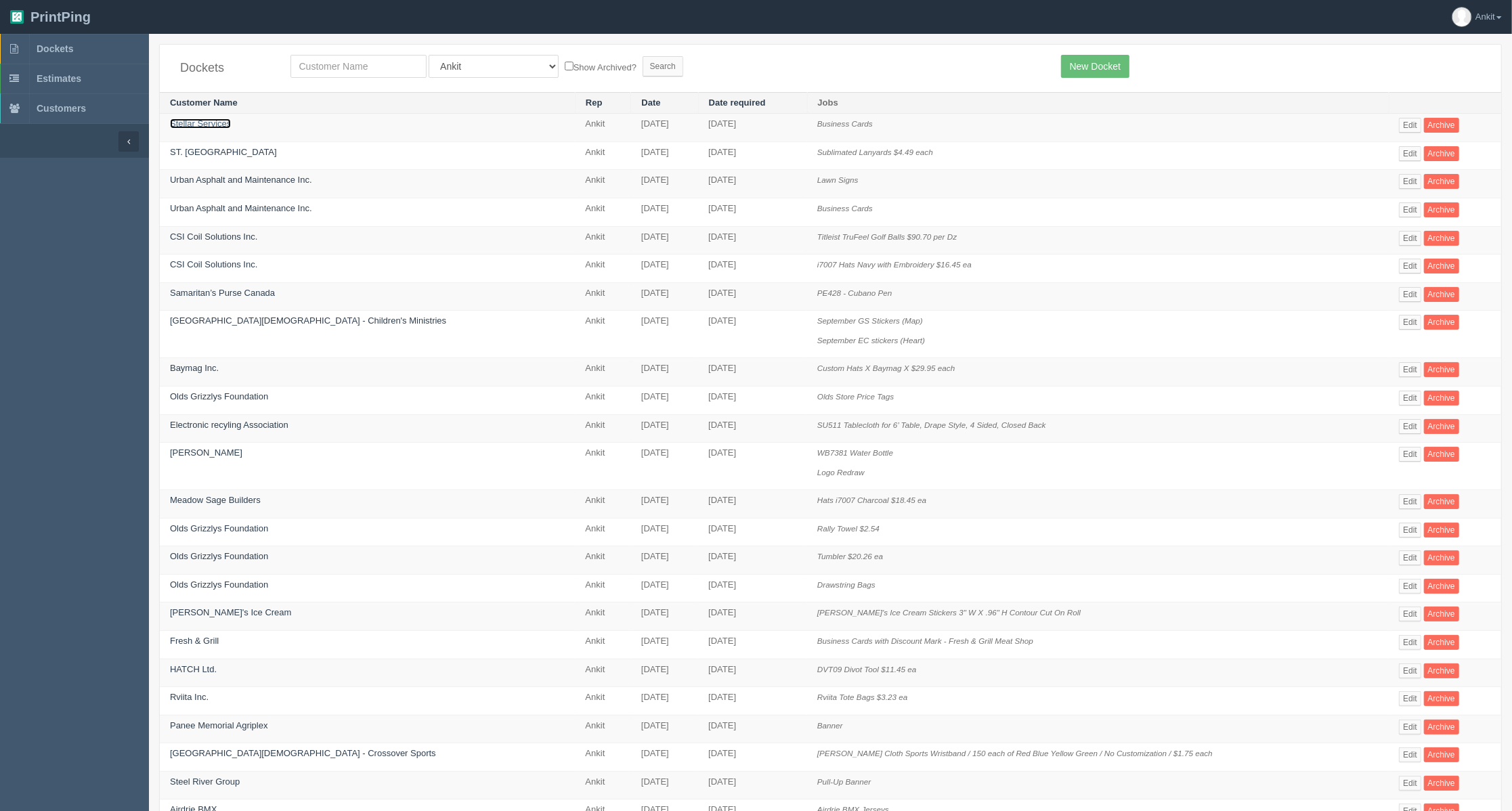
click at [222, 121] on link "Stellar Services" at bounding box center [200, 123] width 61 height 10
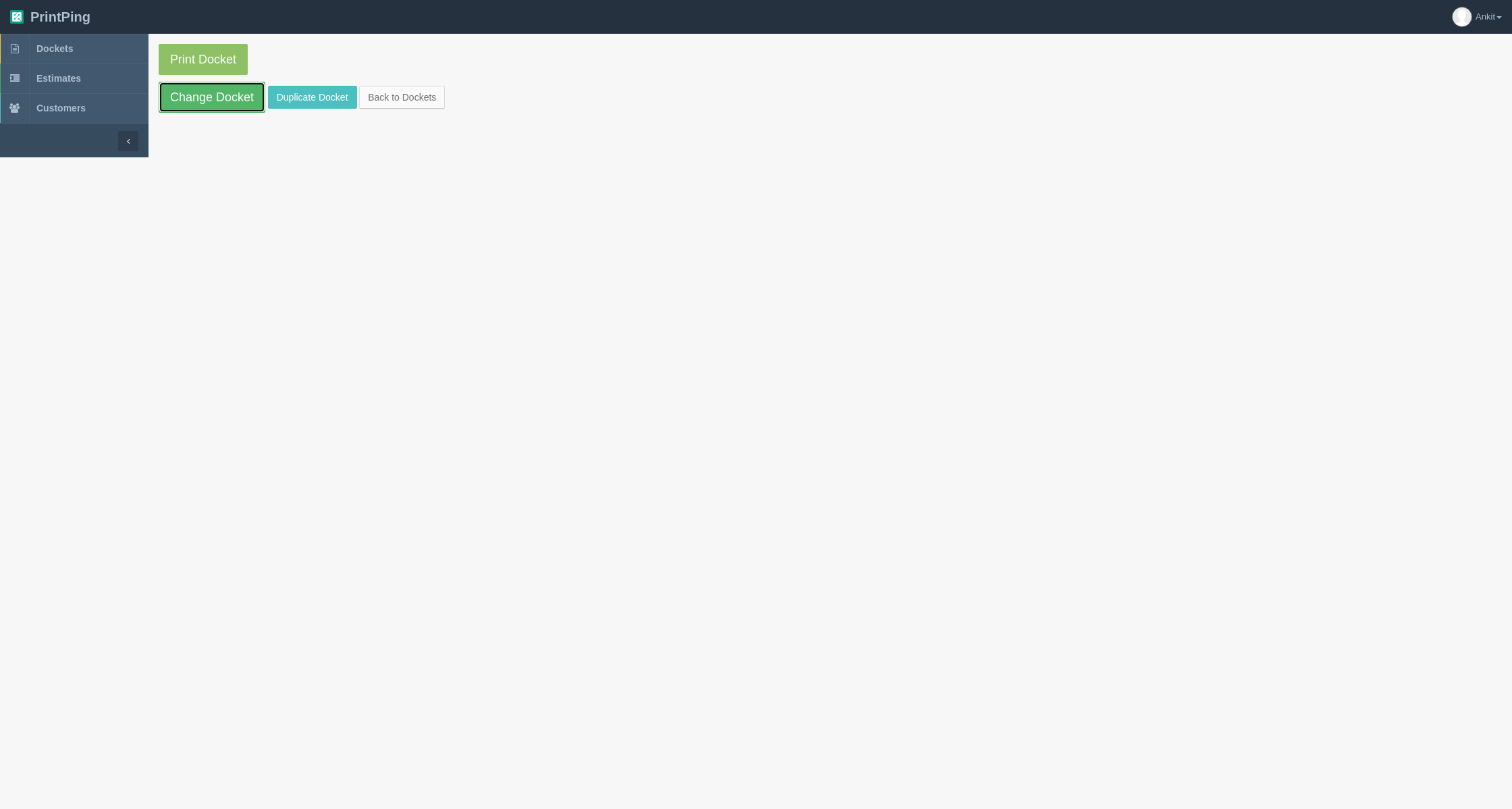
click at [218, 102] on link "Change Docket" at bounding box center [211, 96] width 107 height 31
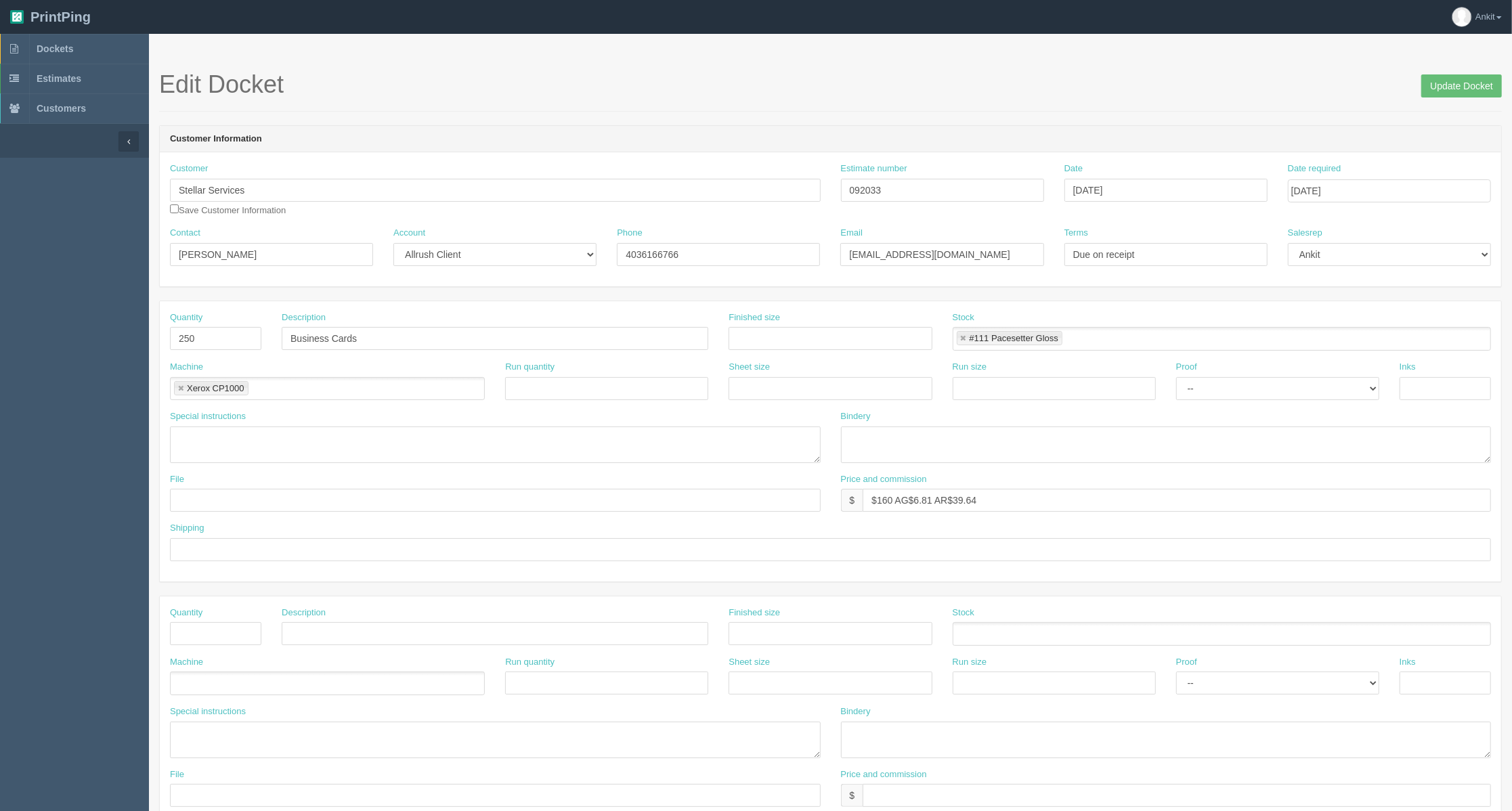
scroll to position [90, 0]
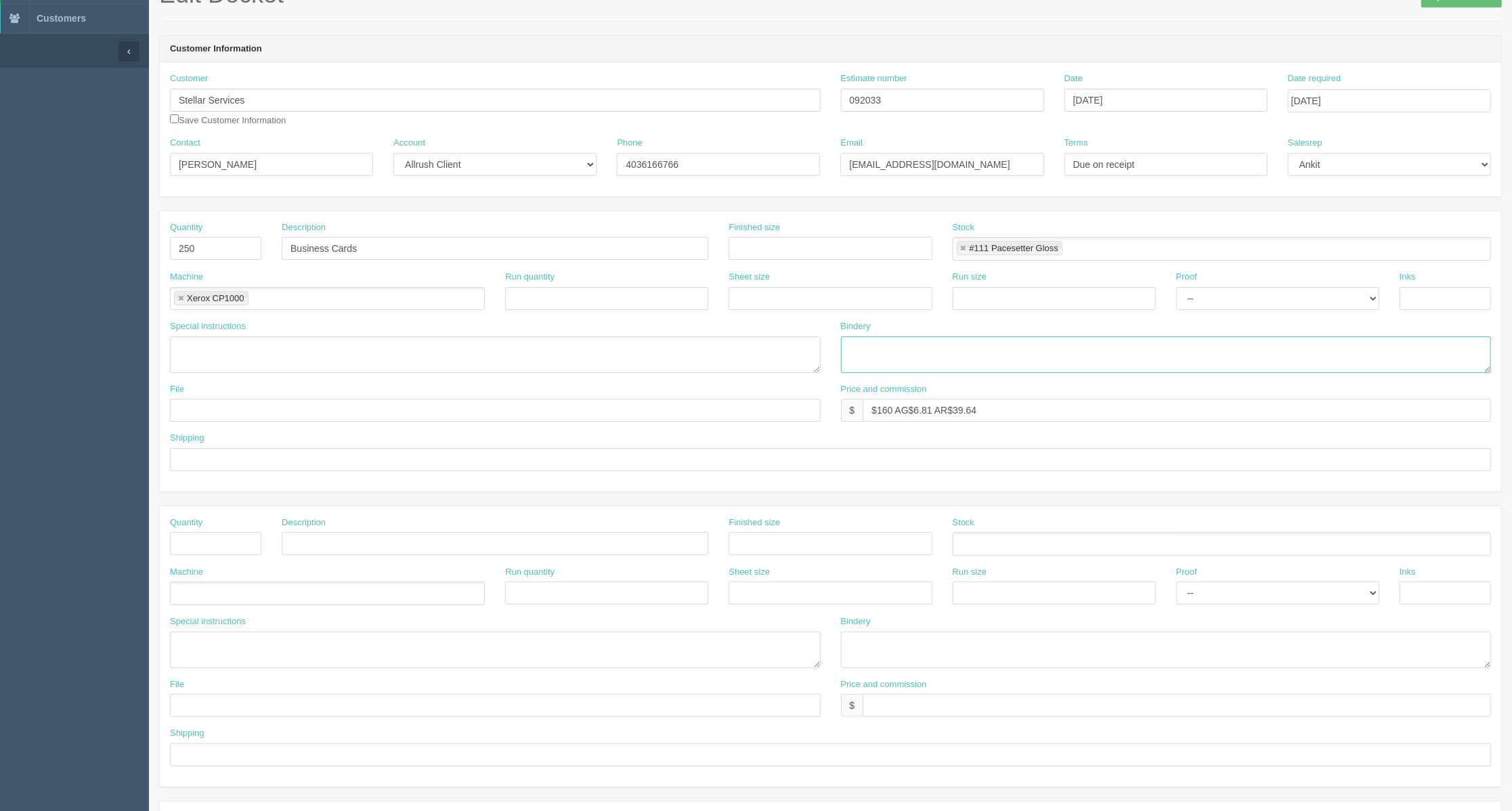
click at [867, 348] on textarea at bounding box center [1166, 355] width 651 height 36
paste textarea "5mil soft [PERSON_NAME], trim & round corner, ARB$60"
type textarea "5mil soft [PERSON_NAME], trim & round corner, ARB$60"
click at [299, 360] on textarea at bounding box center [495, 355] width 651 height 36
click at [206, 555] on input "text" at bounding box center [215, 543] width 91 height 23
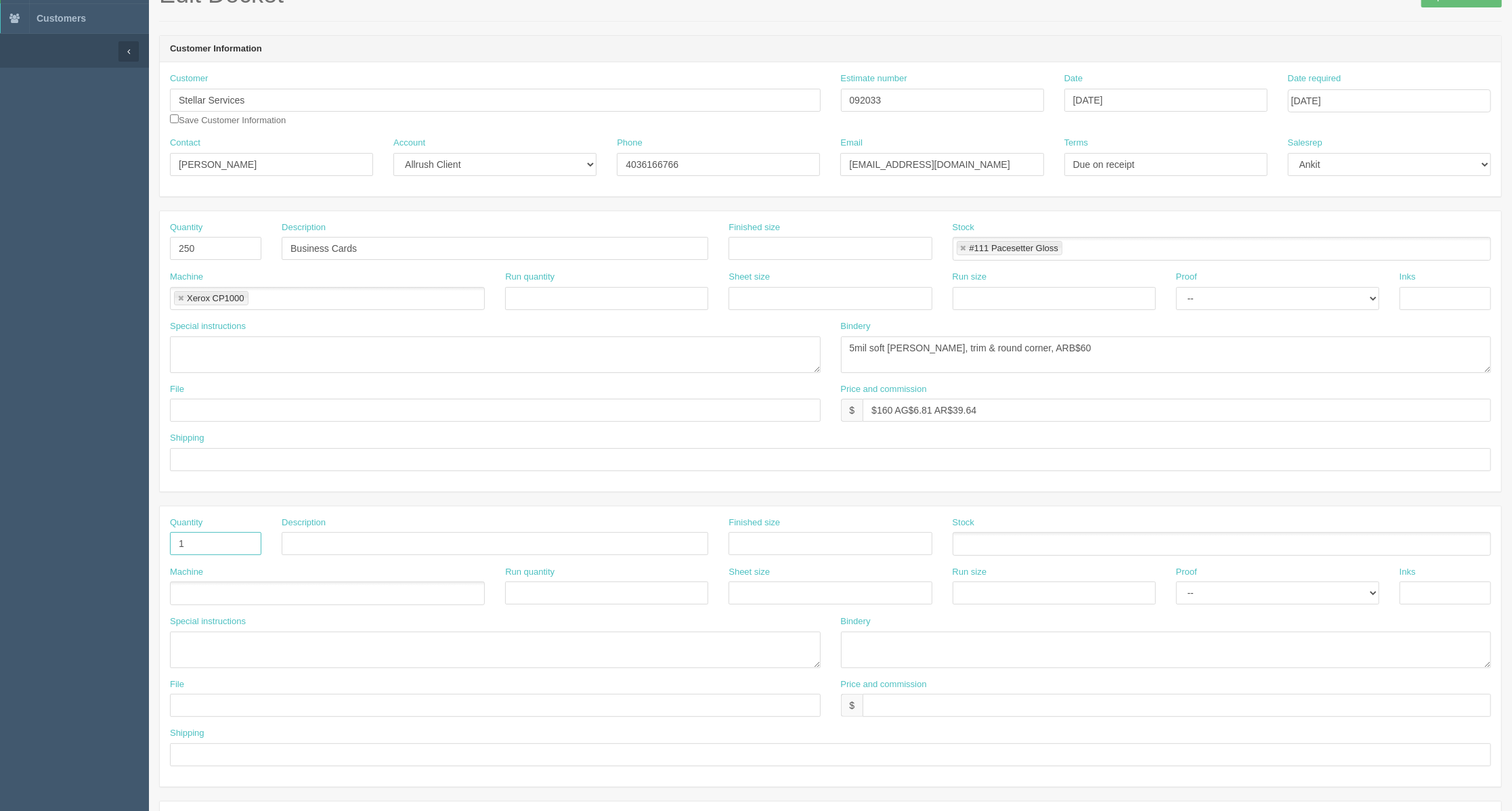
type input "1"
click at [359, 549] on input "Design" at bounding box center [495, 543] width 426 height 23
type input "Design / Typesetting"
click at [300, 655] on textarea at bounding box center [495, 650] width 651 height 36
paste textarea "remove the website address and personal email and just keep : [EMAIL_ADDRESS][D…"
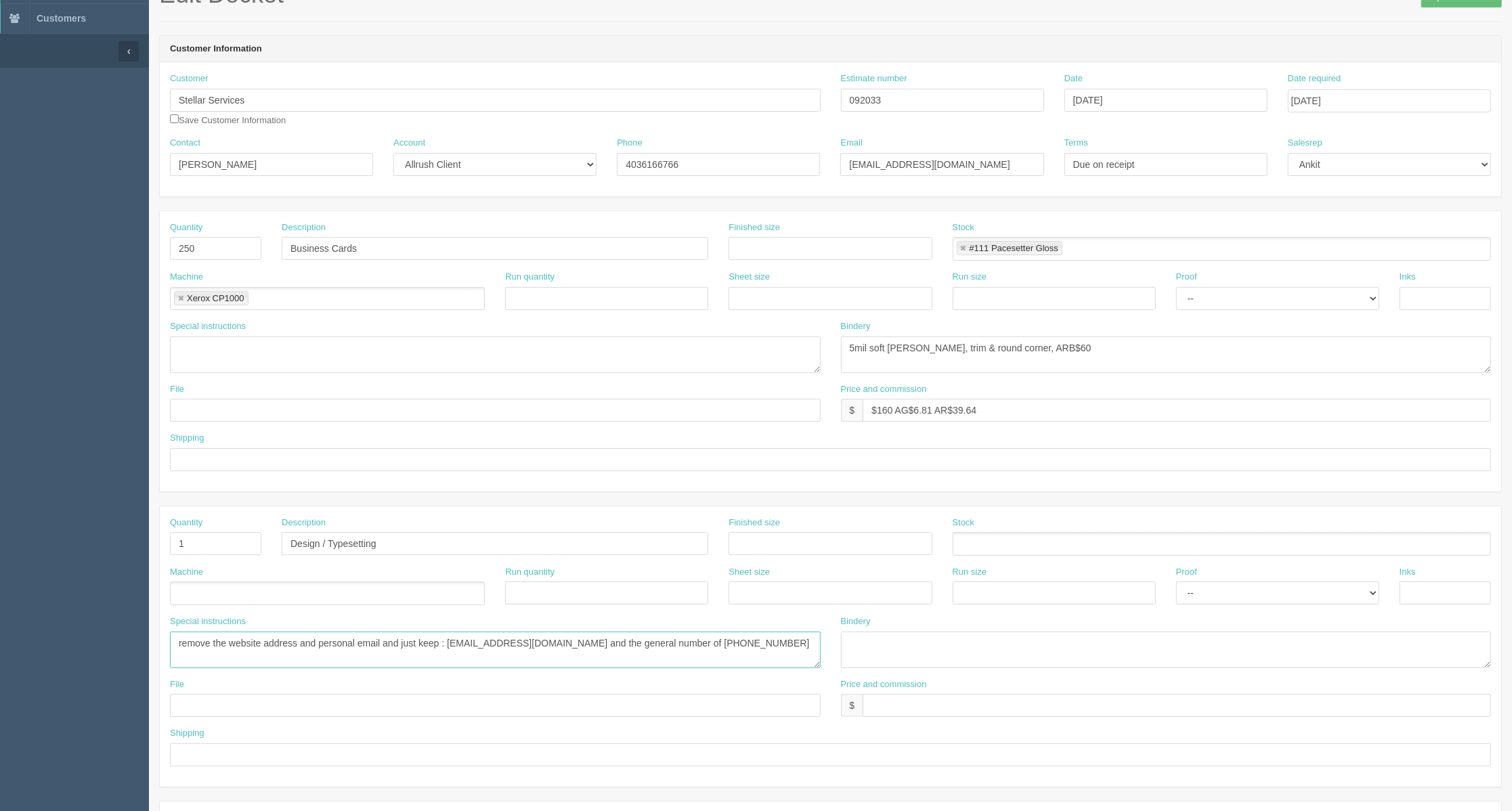
scroll to position [180, 0]
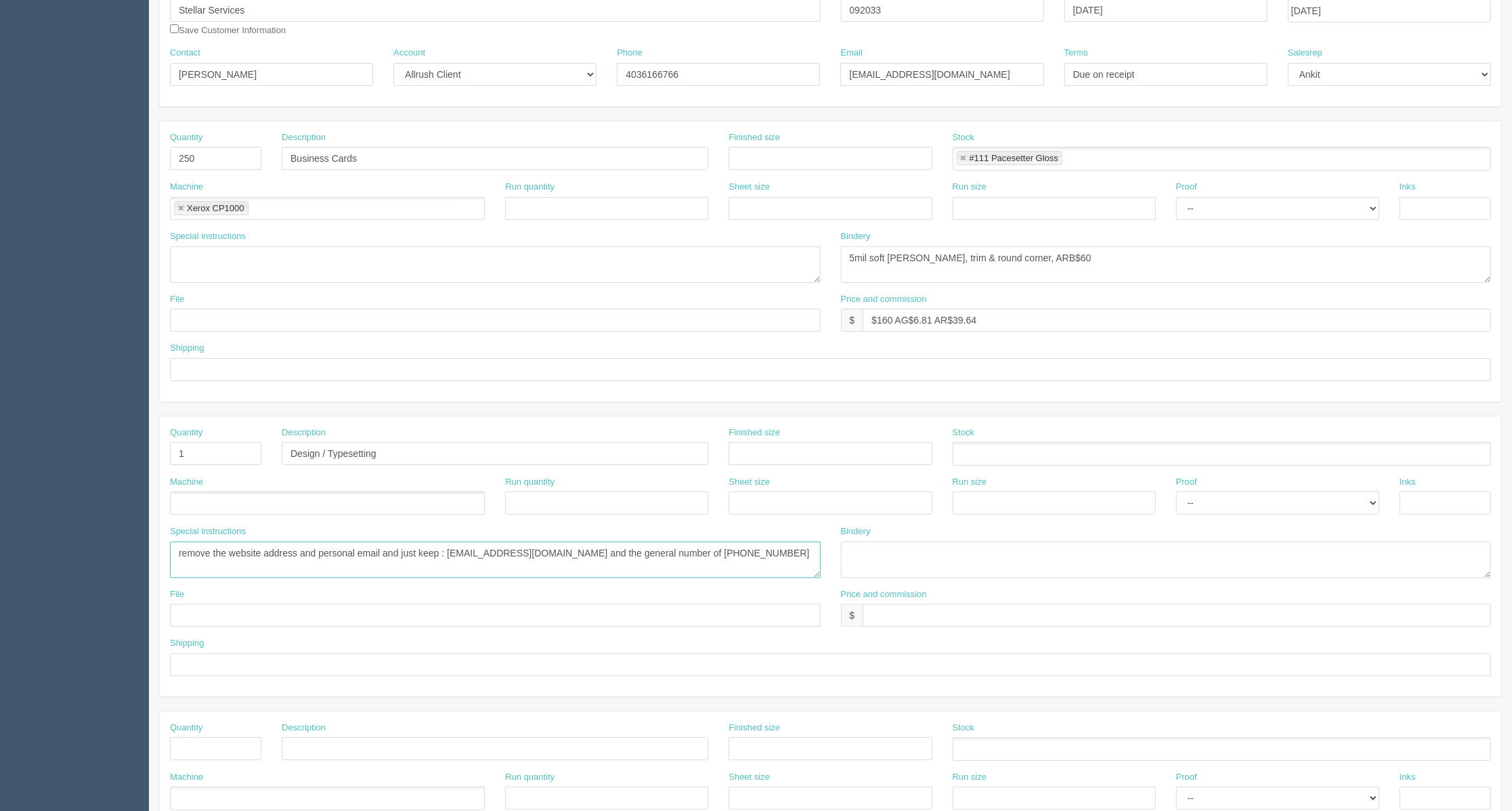
click at [680, 556] on textarea "remove the website address and personal email and just keep : [EMAIL_ADDRESS][D…" at bounding box center [495, 559] width 651 height 36
type textarea "remove the website address and personal email and just keep : [EMAIL_ADDRESS][D…"
